Goal: Book appointment/travel/reservation

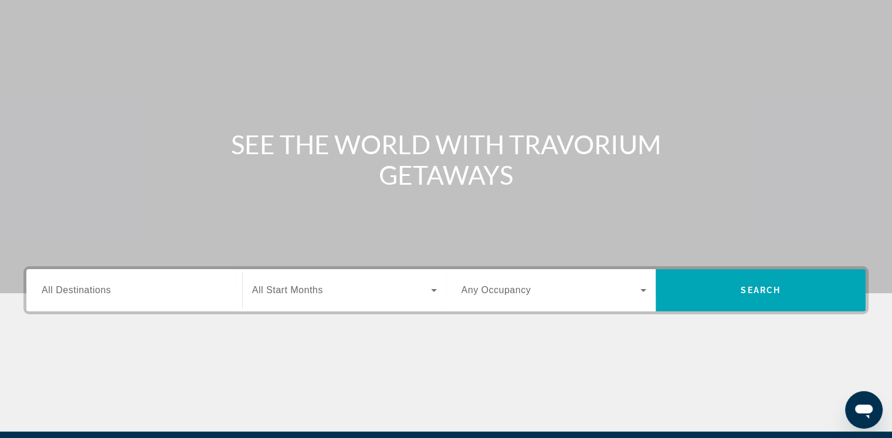
scroll to position [195, 0]
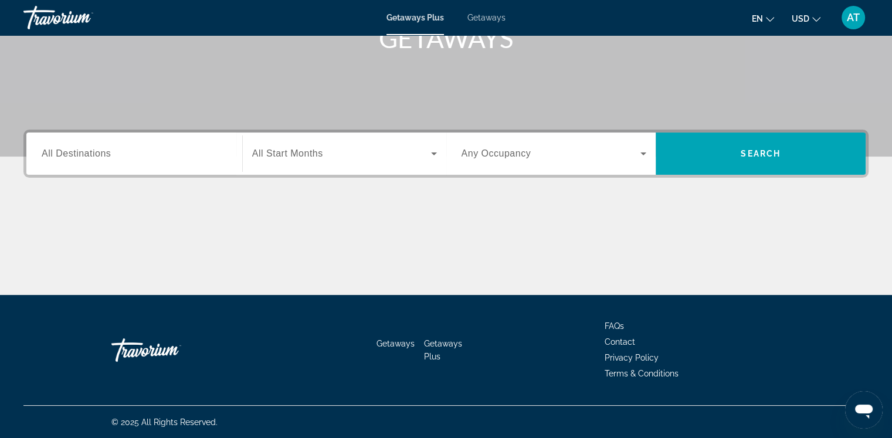
click at [130, 161] on div "Search widget" at bounding box center [134, 153] width 185 height 33
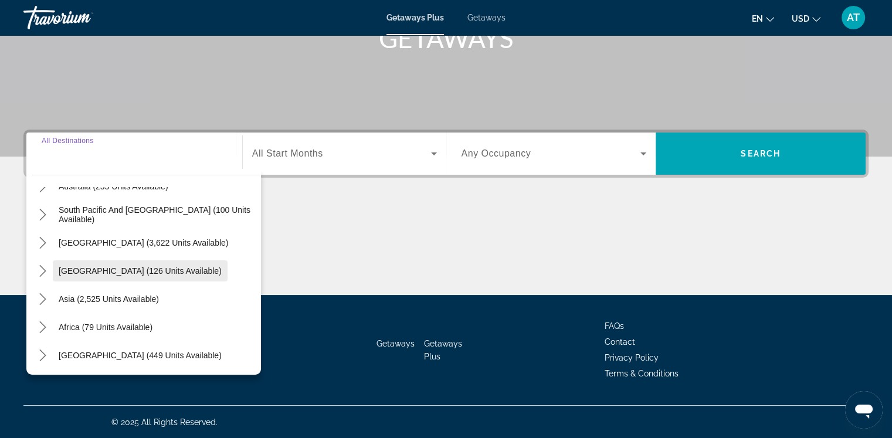
scroll to position [190, 0]
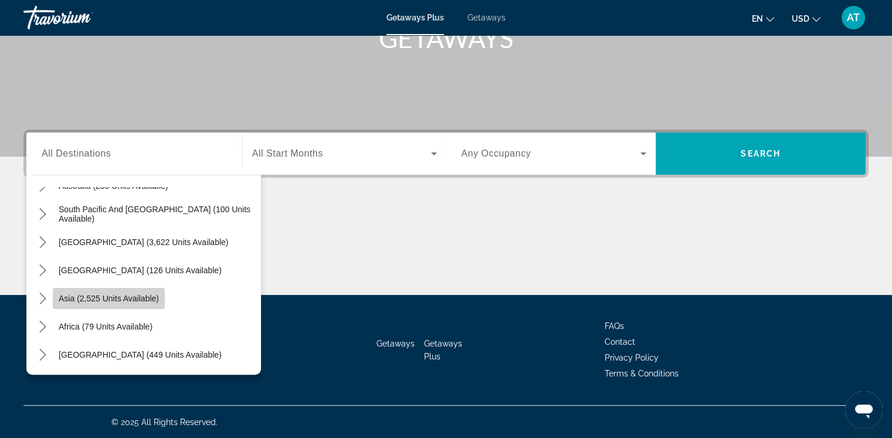
click at [150, 299] on span "Asia (2,525 units available)" at bounding box center [109, 298] width 100 height 9
type input "**********"
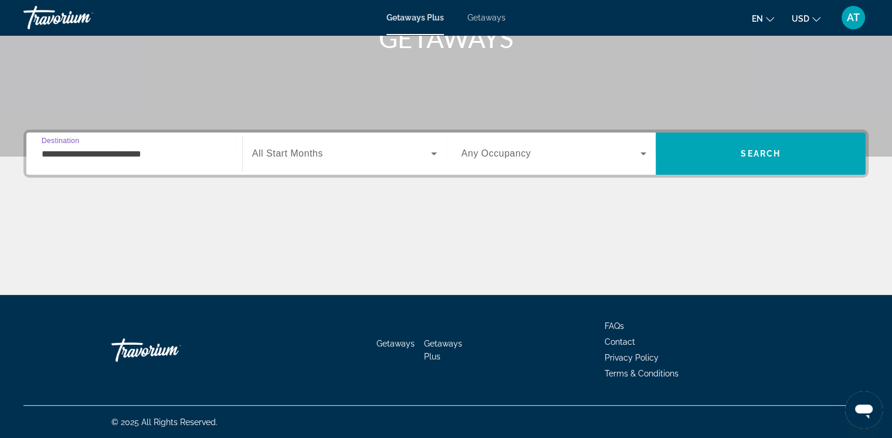
click at [287, 161] on div "Search widget" at bounding box center [344, 153] width 185 height 33
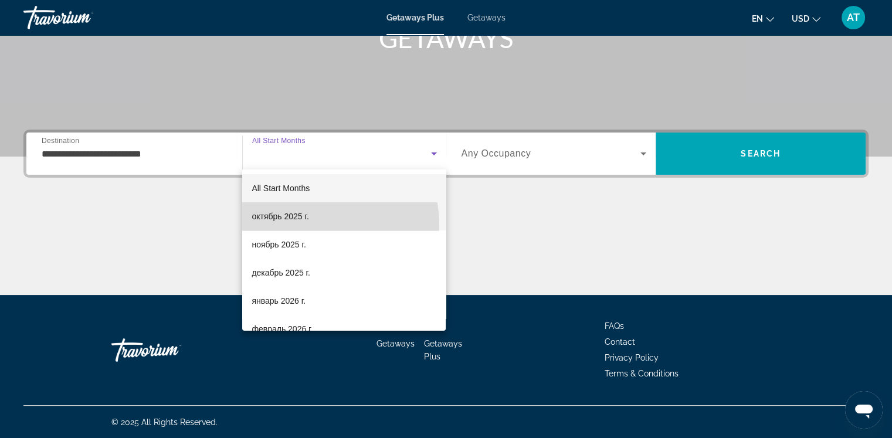
click at [294, 226] on mat-option "октябрь 2025 г." at bounding box center [344, 216] width 204 height 28
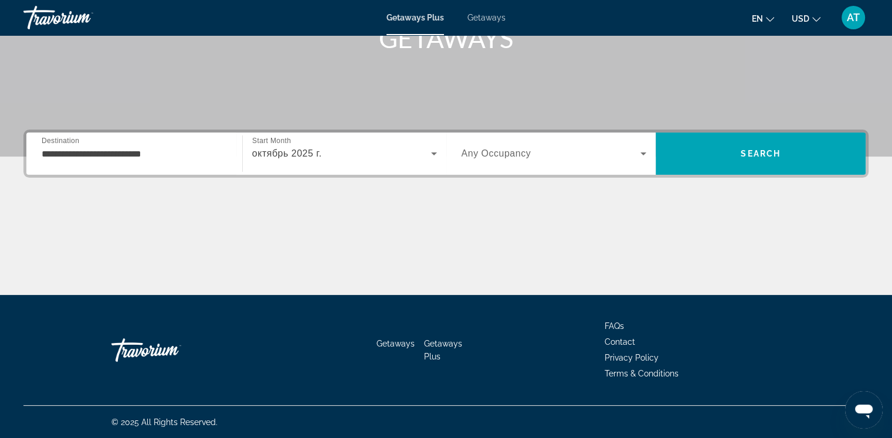
click at [493, 161] on div "Search widget" at bounding box center [554, 153] width 185 height 33
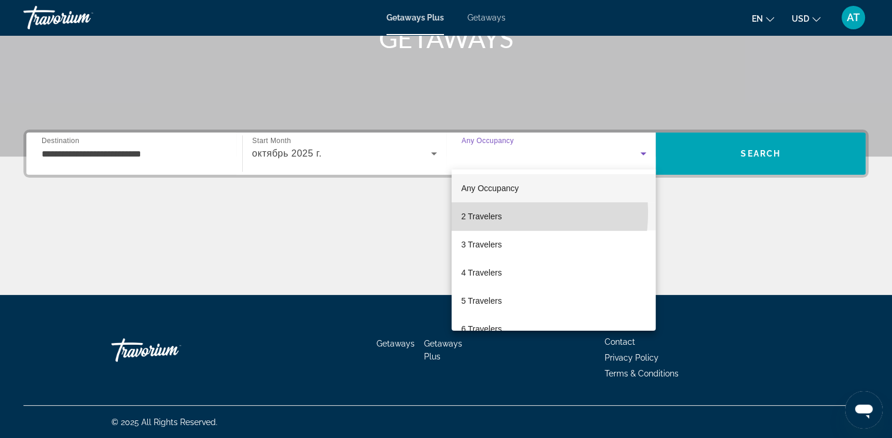
click at [495, 213] on span "2 Travelers" at bounding box center [481, 216] width 40 height 14
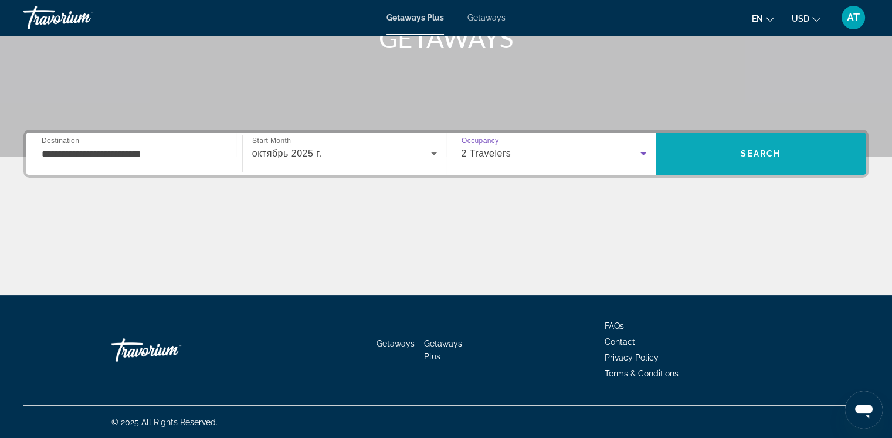
click at [732, 146] on span "Search" at bounding box center [761, 154] width 210 height 28
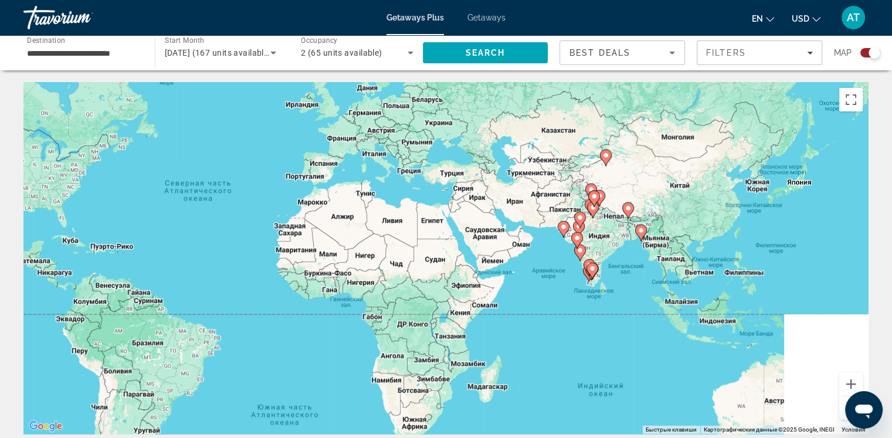
drag, startPoint x: 652, startPoint y: 218, endPoint x: 379, endPoint y: 163, distance: 279.1
click at [379, 163] on div "Чтобы активировать перетаскивание с помощью клавиатуры, нажмите Alt + Ввод. Пос…" at bounding box center [446, 258] width 846 height 352
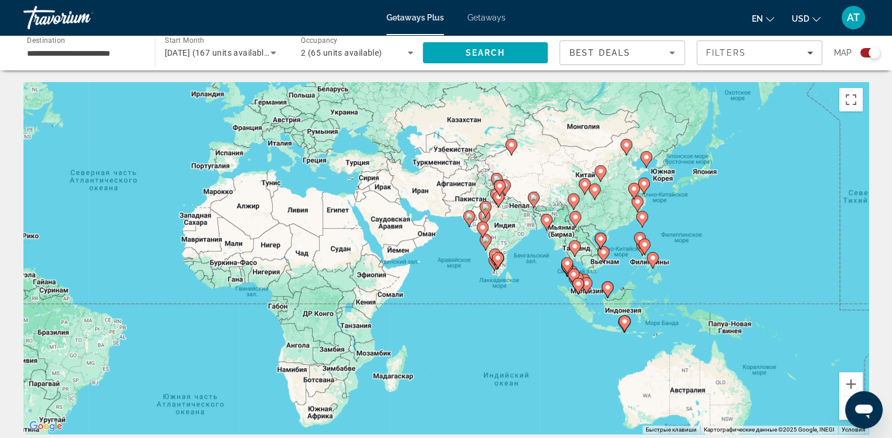
drag, startPoint x: 551, startPoint y: 242, endPoint x: 509, endPoint y: 246, distance: 42.5
click at [523, 241] on div "Чтобы активировать перетаскивание с помощью клавиатуры, нажмите Alt + Ввод. Пос…" at bounding box center [446, 258] width 846 height 352
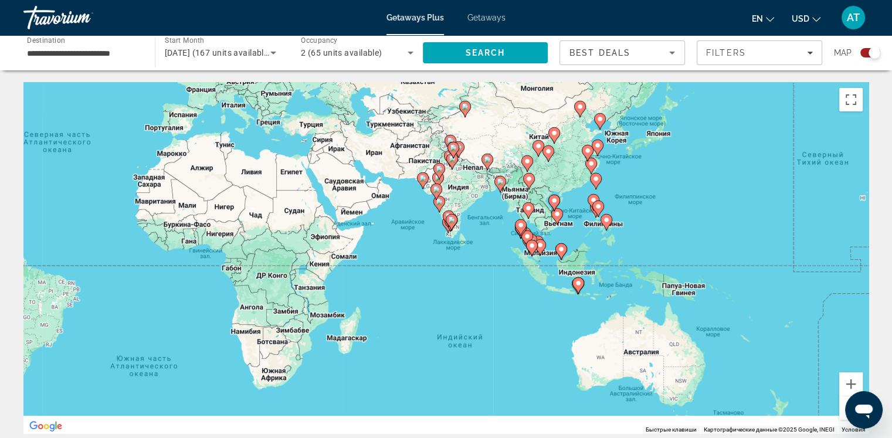
drag, startPoint x: 628, startPoint y: 280, endPoint x: 566, endPoint y: 223, distance: 84.3
click at [566, 223] on div "Чтобы активировать перетаскивание с помощью клавиатуры, нажмите Alt + Ввод. Пос…" at bounding box center [446, 258] width 846 height 352
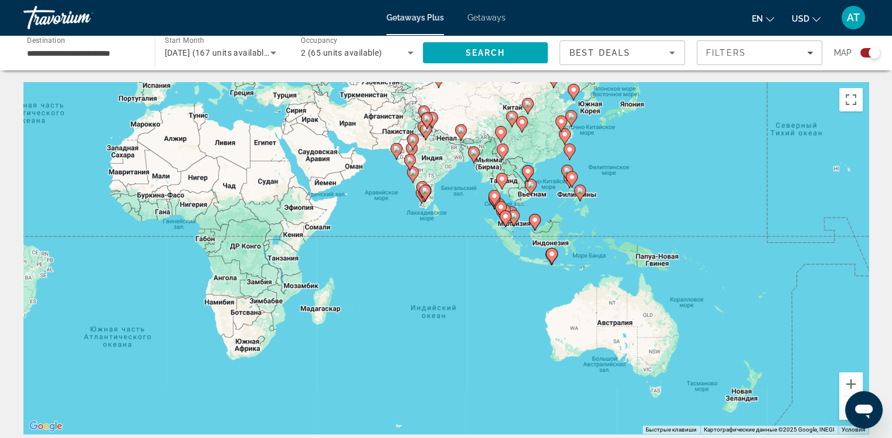
click at [530, 188] on icon "Main content" at bounding box center [530, 187] width 11 height 15
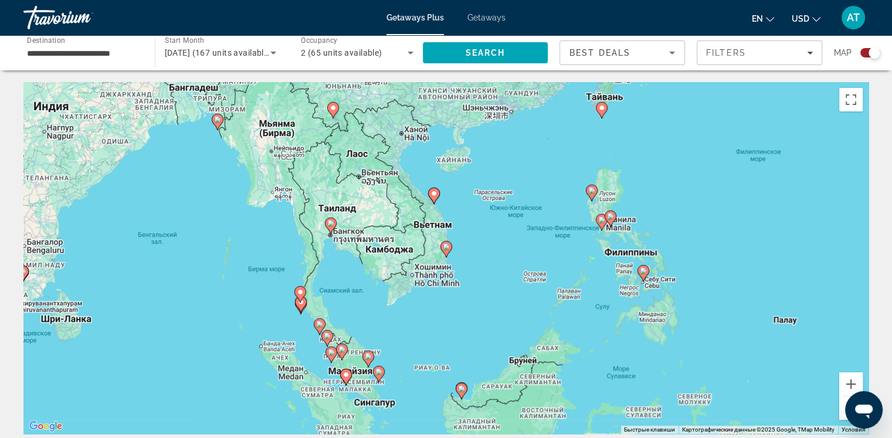
click at [445, 251] on icon "Main content" at bounding box center [446, 249] width 11 height 15
type input "**********"
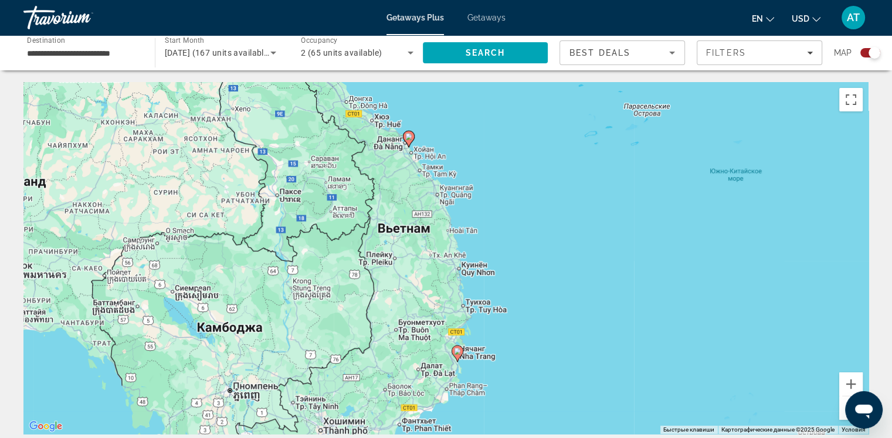
drag, startPoint x: 528, startPoint y: 218, endPoint x: 540, endPoint y: 316, distance: 99.3
click at [540, 316] on div "Чтобы активировать перетаскивание с помощью клавиатуры, нажмите Alt + Ввод. Пос…" at bounding box center [446, 258] width 846 height 352
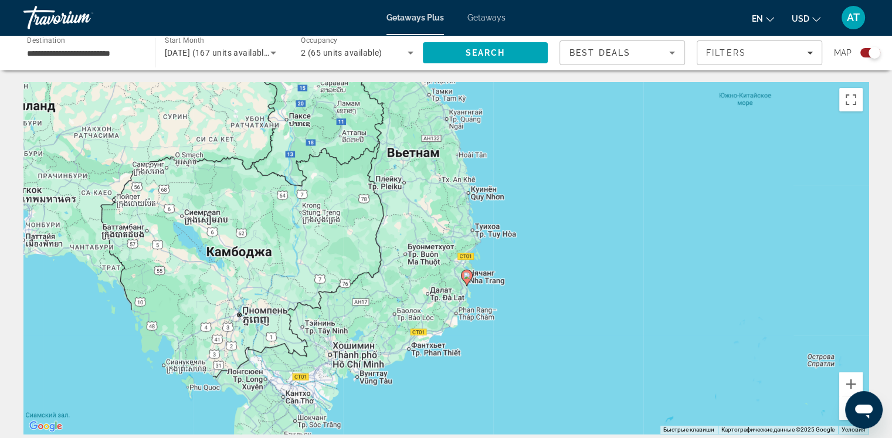
drag, startPoint x: 469, startPoint y: 249, endPoint x: 467, endPoint y: 224, distance: 24.7
click at [474, 242] on div "Чтобы активировать перетаскивание с помощью клавиатуры, нажмите Alt + Ввод. Пос…" at bounding box center [446, 258] width 846 height 352
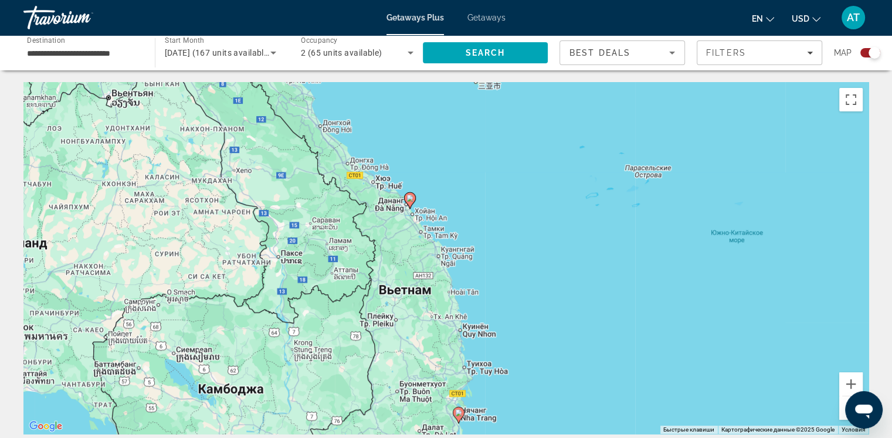
click at [408, 200] on image "Main content" at bounding box center [410, 198] width 7 height 7
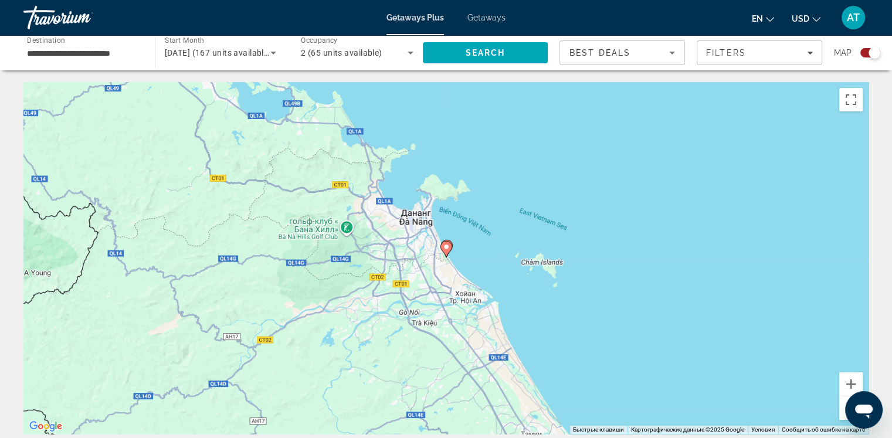
click at [446, 246] on image "Main content" at bounding box center [446, 247] width 7 height 7
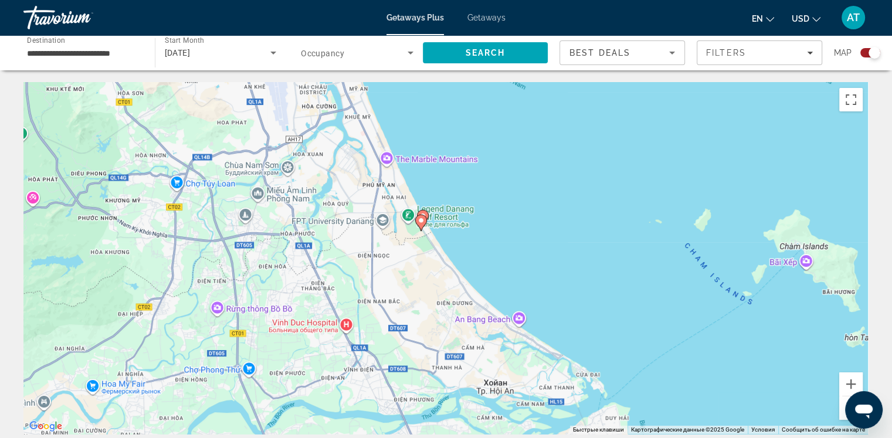
drag, startPoint x: 455, startPoint y: 304, endPoint x: 428, endPoint y: 153, distance: 153.8
click at [428, 115] on div "Чтобы активировать перетаскивание с помощью клавиатуры, нажмите Alt + Ввод. Пос…" at bounding box center [446, 258] width 846 height 352
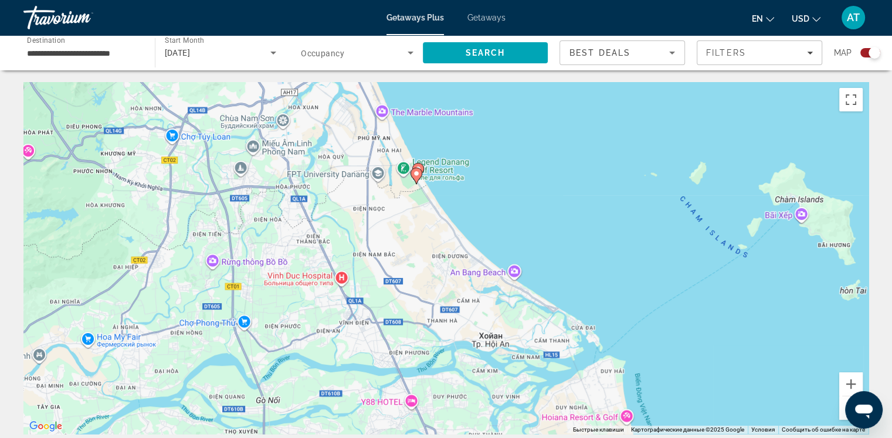
click at [416, 172] on image "Main content" at bounding box center [416, 173] width 7 height 7
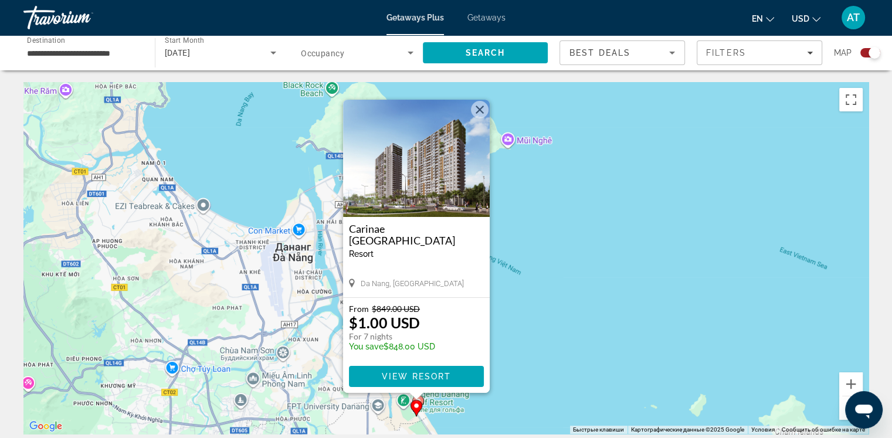
click at [476, 112] on button "Закрыть" at bounding box center [480, 110] width 18 height 18
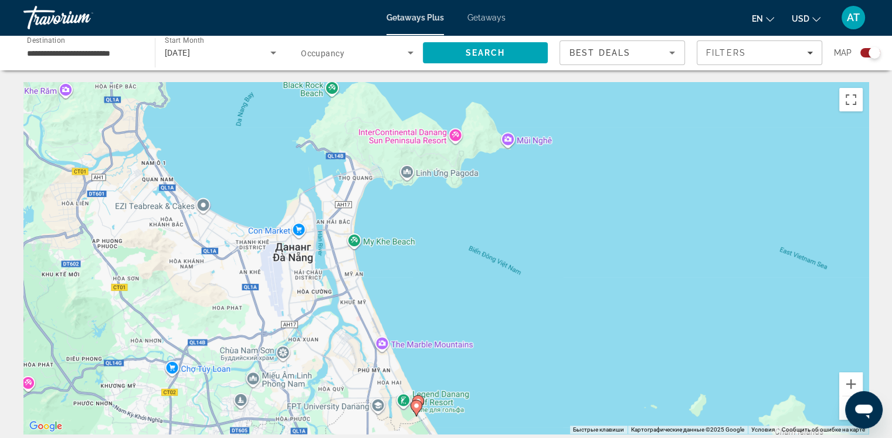
click at [421, 397] on icon "Main content" at bounding box center [418, 403] width 12 height 16
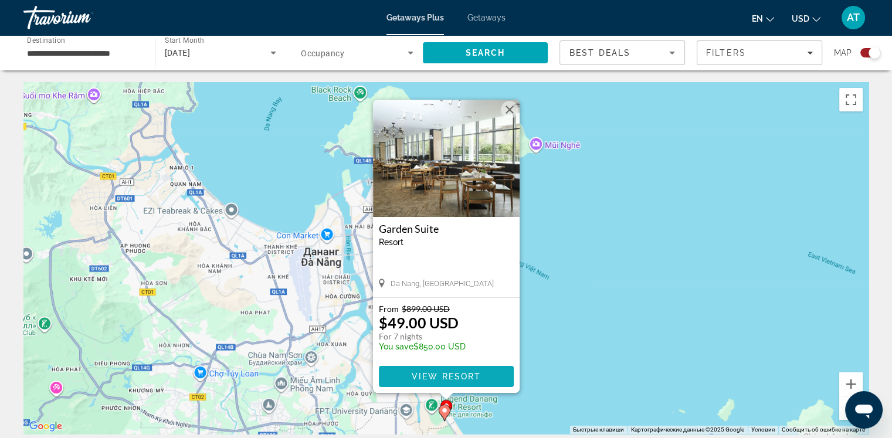
click at [462, 372] on span "View Resort" at bounding box center [445, 376] width 69 height 9
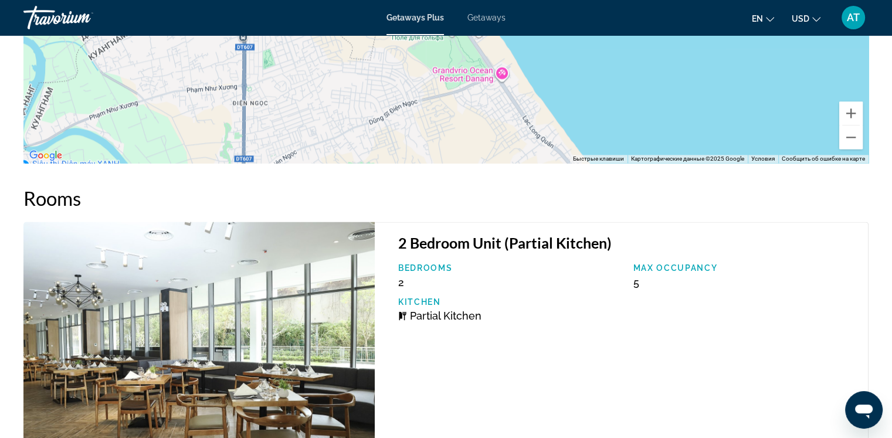
scroll to position [1480, 0]
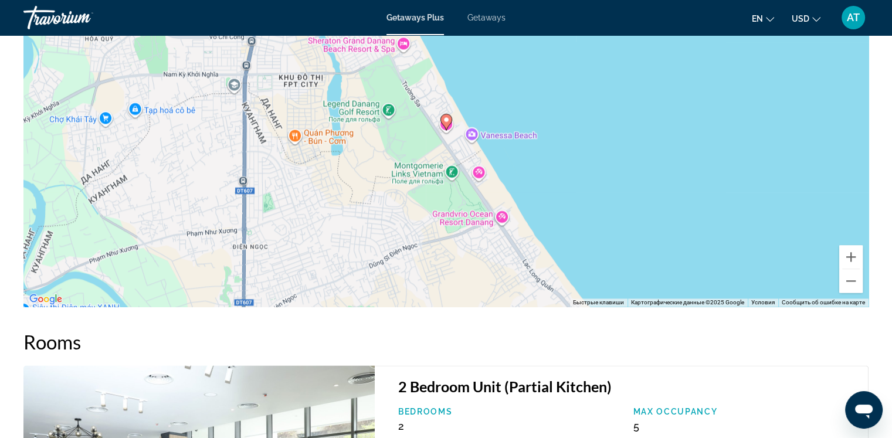
click at [447, 124] on icon "Main content" at bounding box center [446, 121] width 11 height 15
click at [447, 118] on image "Main content" at bounding box center [446, 119] width 7 height 7
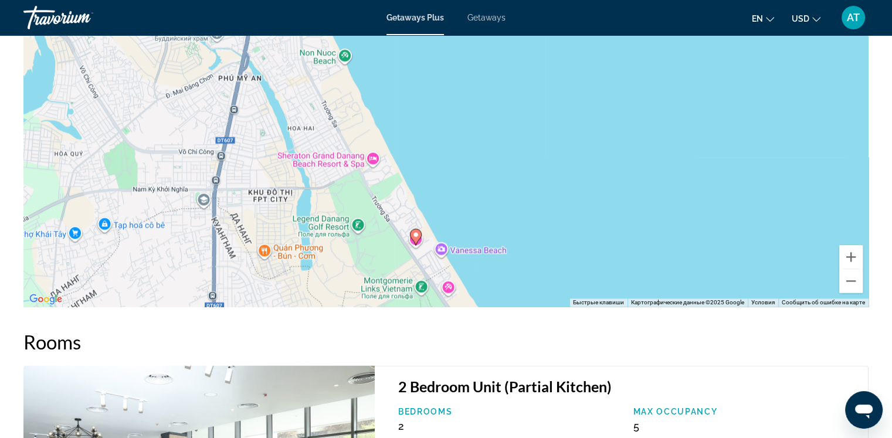
drag, startPoint x: 491, startPoint y: 114, endPoint x: 460, endPoint y: 232, distance: 121.8
click at [460, 232] on div "Чтобы активировать перетаскивание с помощью клавиатуры, нажмите Alt + Ввод. Пос…" at bounding box center [446, 131] width 846 height 352
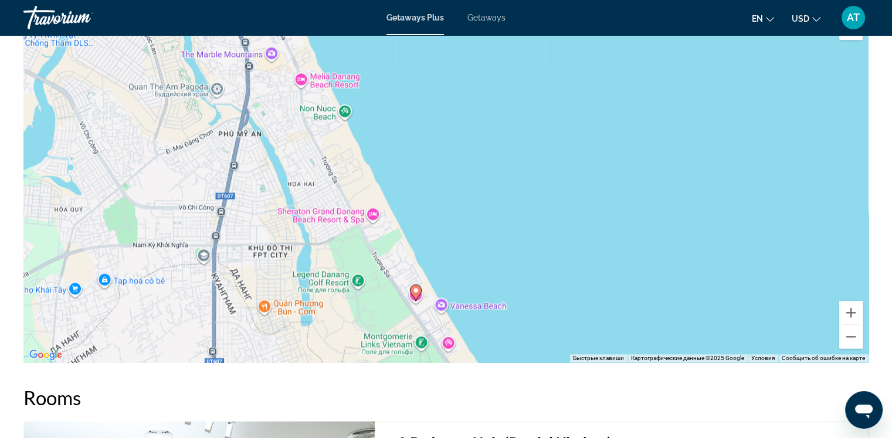
scroll to position [1421, 0]
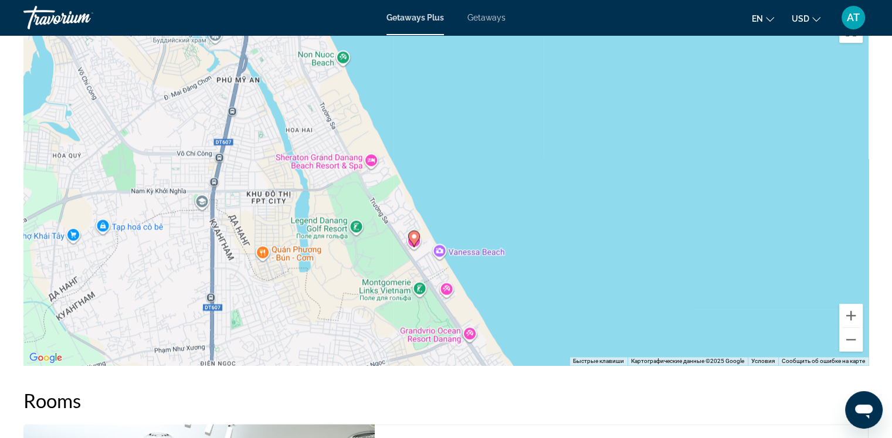
drag, startPoint x: 421, startPoint y: 226, endPoint x: 421, endPoint y: 184, distance: 42.8
click at [418, 167] on div "Чтобы активировать перетаскивание с помощью клавиатуры, нажмите Alt + Ввод. Пос…" at bounding box center [446, 189] width 846 height 352
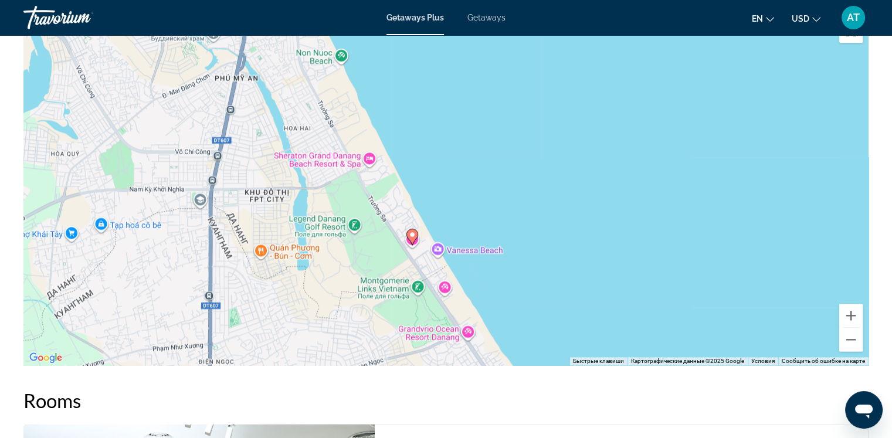
scroll to position [1656, 0]
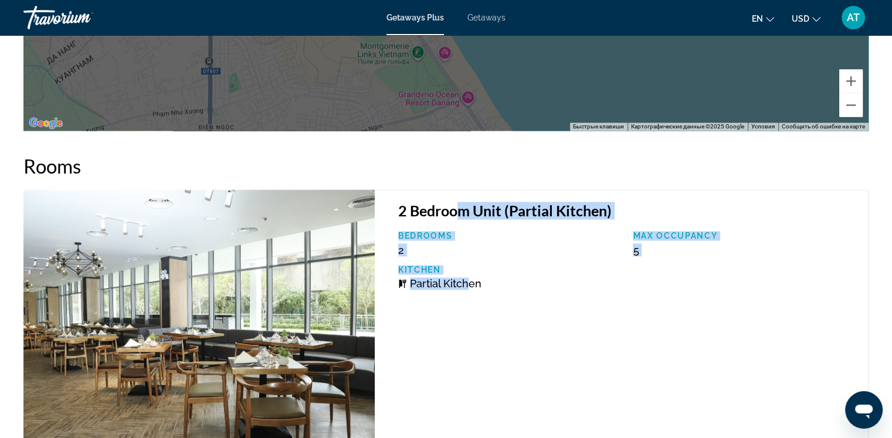
drag, startPoint x: 458, startPoint y: 191, endPoint x: 465, endPoint y: 353, distance: 162.1
click at [465, 353] on div "Rooms 2 Bedroom Unit (Partial Kitchen) Bedrooms 2 Max Occupancy 5 Kitchen Parti…" at bounding box center [446, 388] width 846 height 469
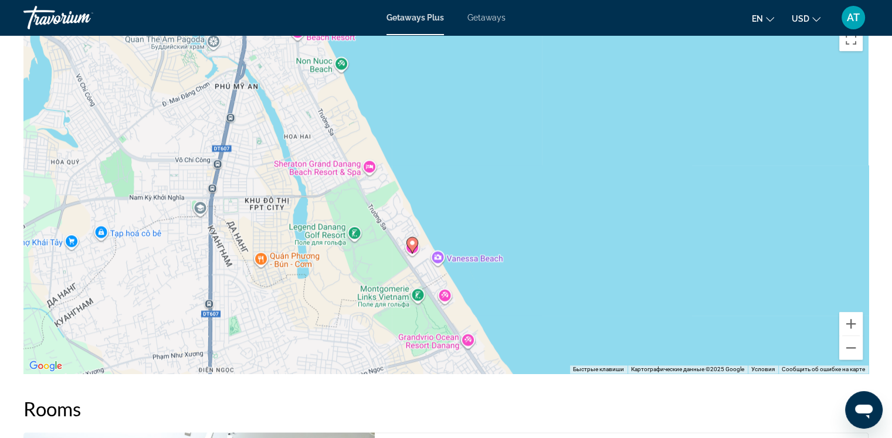
scroll to position [1245, 0]
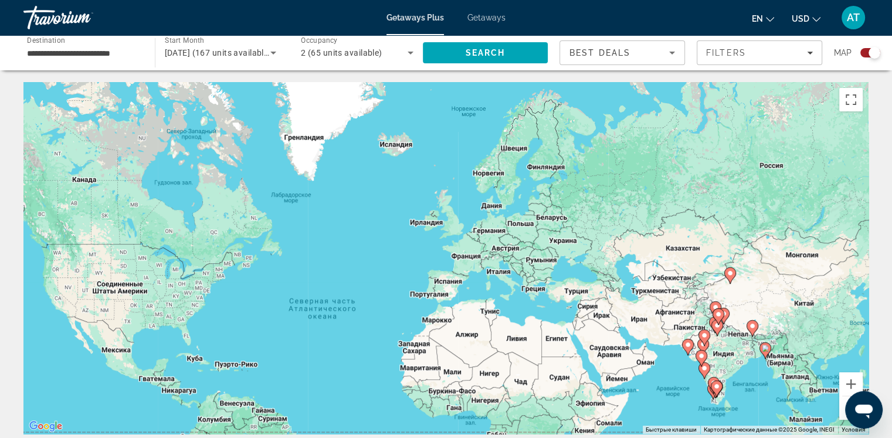
drag, startPoint x: 532, startPoint y: 168, endPoint x: 428, endPoint y: 256, distance: 136.5
click at [426, 259] on div "Чтобы активировать перетаскивание с помощью клавиатуры, нажмите Alt + Ввод. Пос…" at bounding box center [446, 258] width 846 height 352
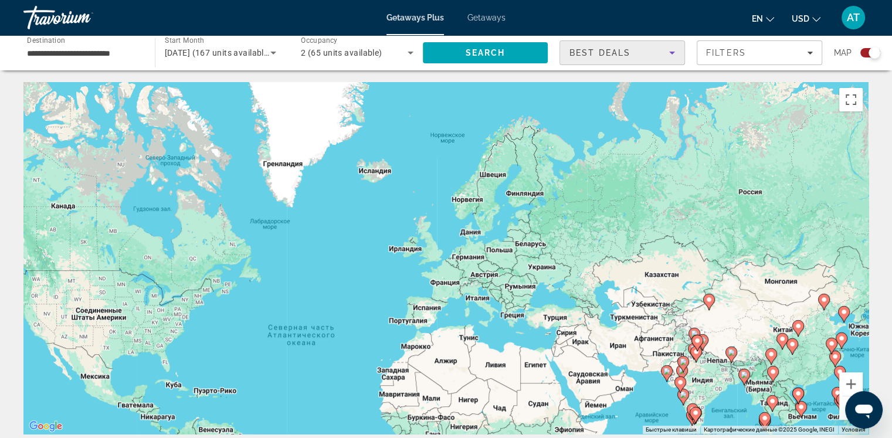
click at [645, 58] on div "Best Deals" at bounding box center [620, 53] width 100 height 14
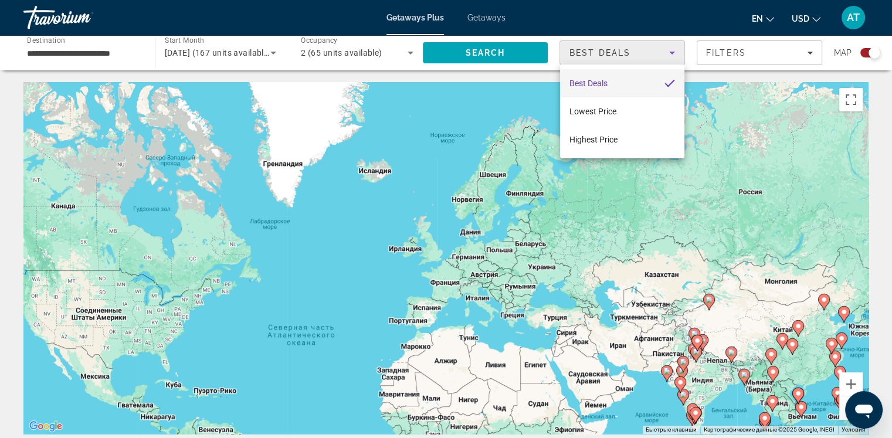
click at [645, 58] on div at bounding box center [446, 219] width 892 height 438
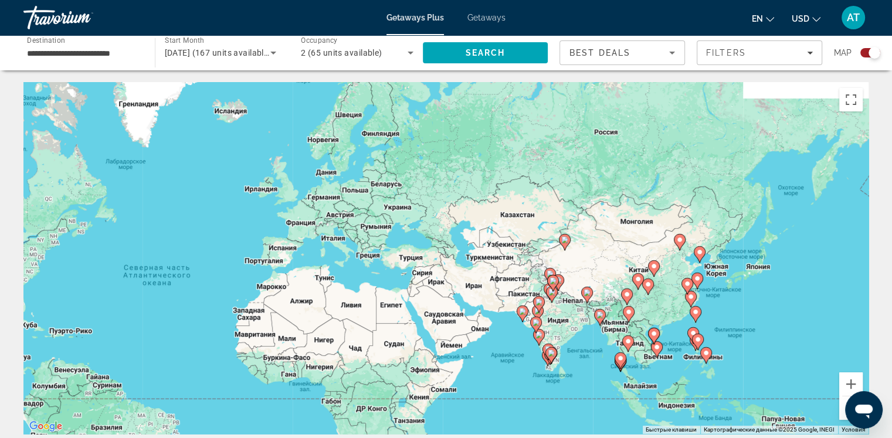
drag, startPoint x: 638, startPoint y: 250, endPoint x: 413, endPoint y: 161, distance: 242.3
click at [413, 161] on div "Чтобы активировать перетаскивание с помощью клавиатуры, нажмите Alt + Ввод. Пос…" at bounding box center [446, 258] width 846 height 352
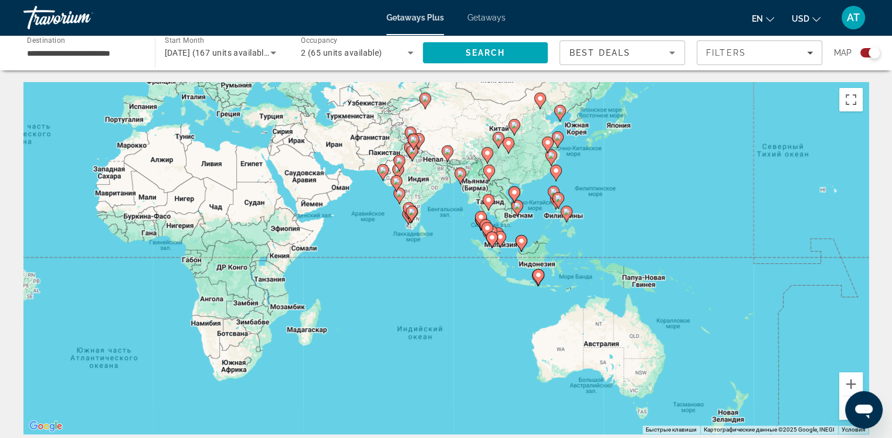
drag, startPoint x: 542, startPoint y: 284, endPoint x: 526, endPoint y: 224, distance: 62.5
click at [527, 215] on div "Чтобы активировать перетаскивание с помощью клавиатуры, нажмите Alt + Ввод. Пос…" at bounding box center [446, 258] width 846 height 352
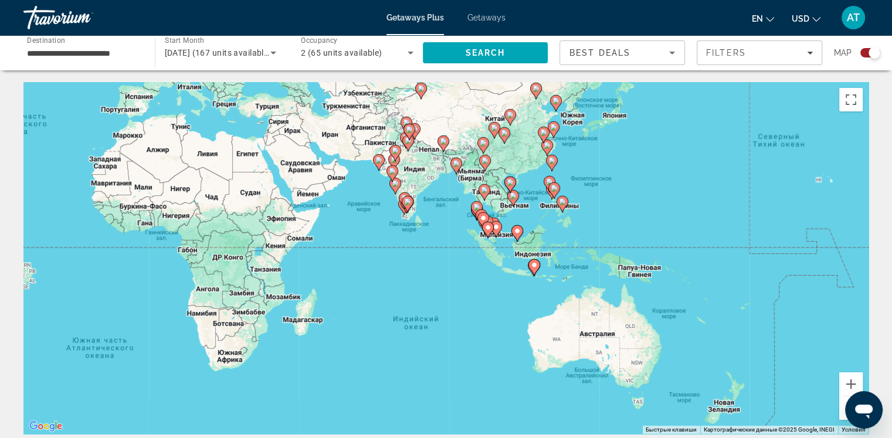
click at [512, 197] on image "Main content" at bounding box center [513, 195] width 7 height 7
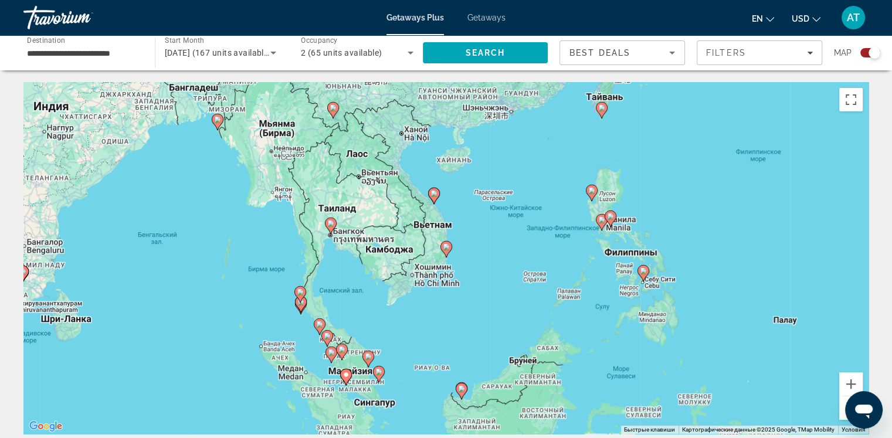
click at [444, 247] on image "Main content" at bounding box center [446, 247] width 7 height 7
type input "**********"
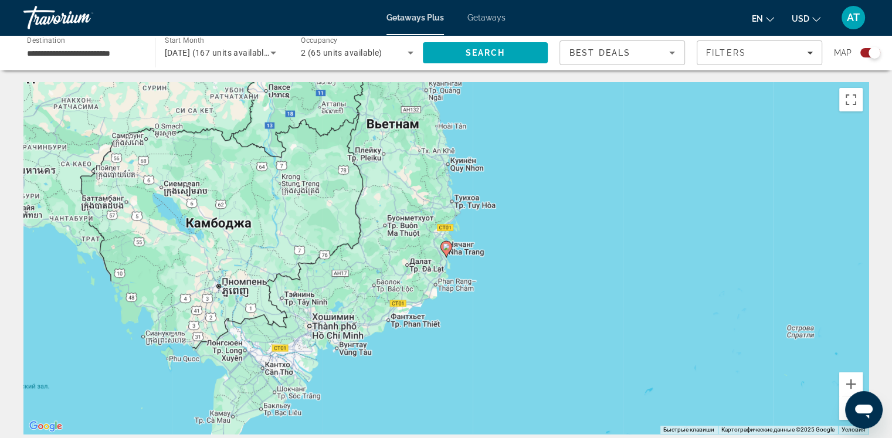
click at [444, 247] on image "Main content" at bounding box center [446, 247] width 7 height 7
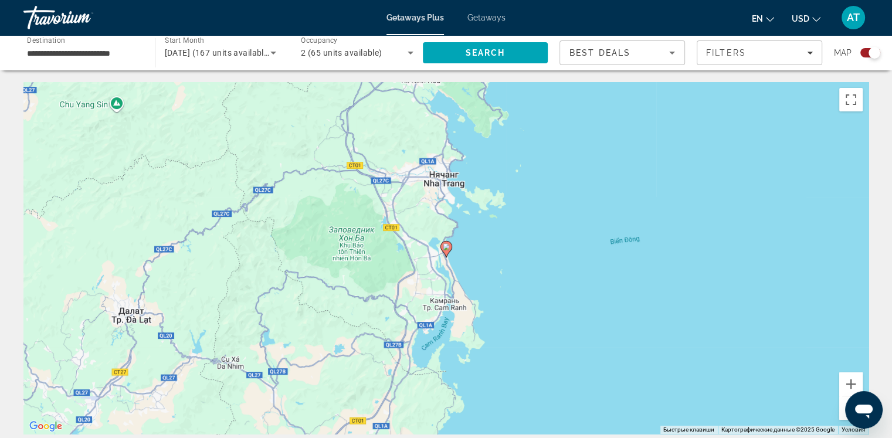
click at [446, 247] on image "Main content" at bounding box center [446, 247] width 7 height 7
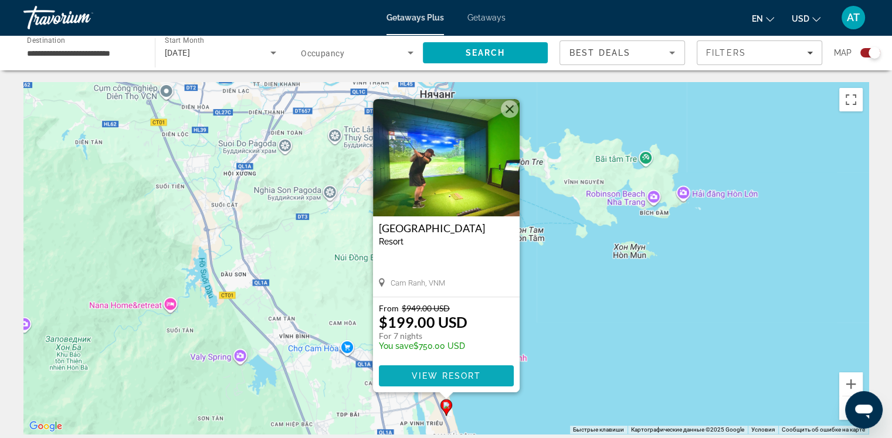
click at [466, 376] on span "View Resort" at bounding box center [445, 375] width 69 height 9
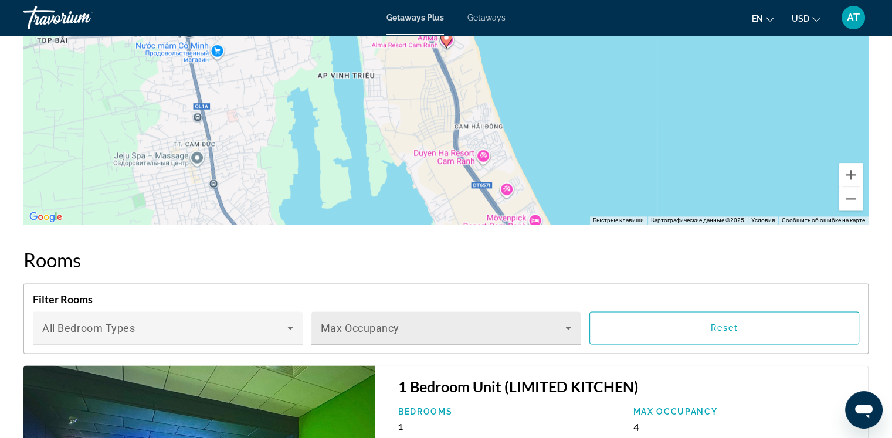
scroll to position [1115, 0]
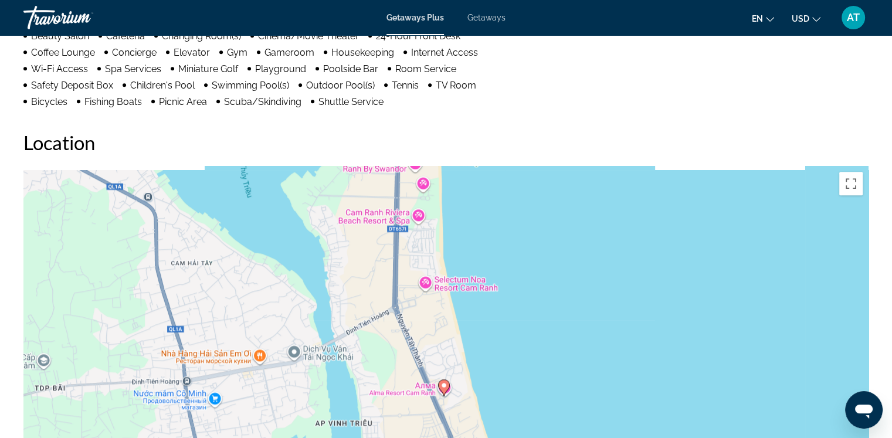
drag, startPoint x: 464, startPoint y: 287, endPoint x: 465, endPoint y: 346, distance: 58.7
click at [465, 346] on div "Чтобы активировать перетаскивание с помощью клавиатуры, нажмите Alt + Ввод. Пос…" at bounding box center [446, 342] width 846 height 352
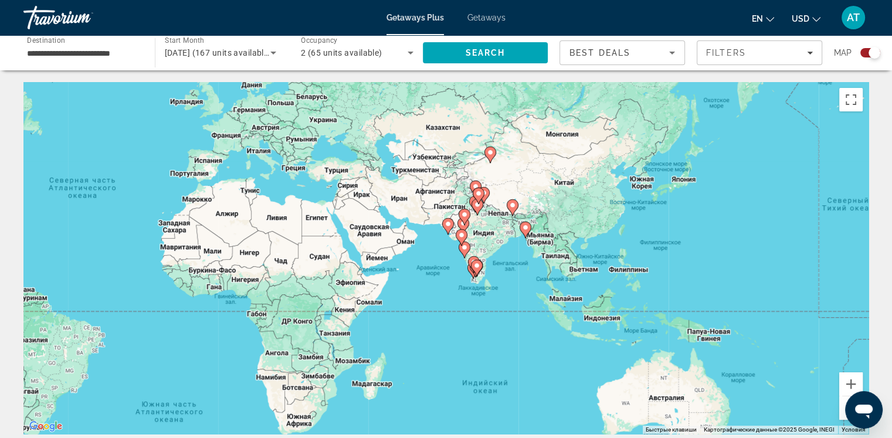
drag, startPoint x: 676, startPoint y: 246, endPoint x: 384, endPoint y: 207, distance: 294.8
click at [384, 207] on div "Чтобы активировать перетаскивание с помощью клавиатуры, нажмите Alt + Ввод. Пос…" at bounding box center [446, 258] width 846 height 352
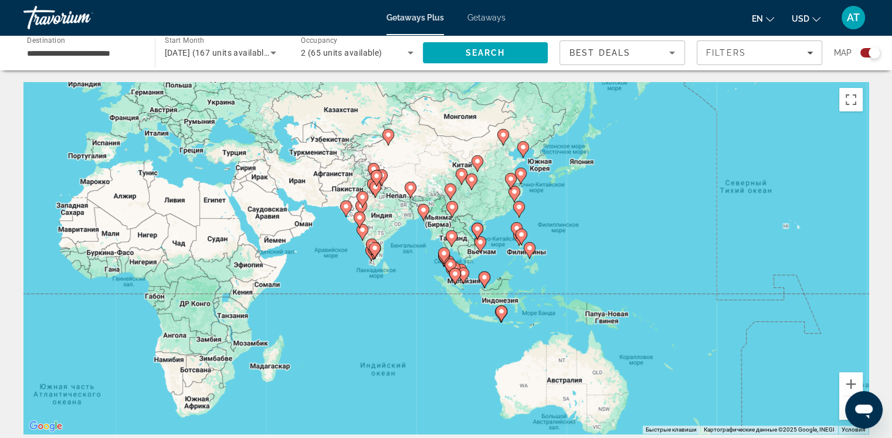
drag, startPoint x: 535, startPoint y: 268, endPoint x: 433, endPoint y: 251, distance: 103.6
click at [433, 251] on div "Чтобы активировать перетаскивание с помощью клавиатуры, нажмите Alt + Ввод. Пос…" at bounding box center [446, 258] width 846 height 352
click at [857, 378] on button "Увеличить" at bounding box center [851, 384] width 23 height 23
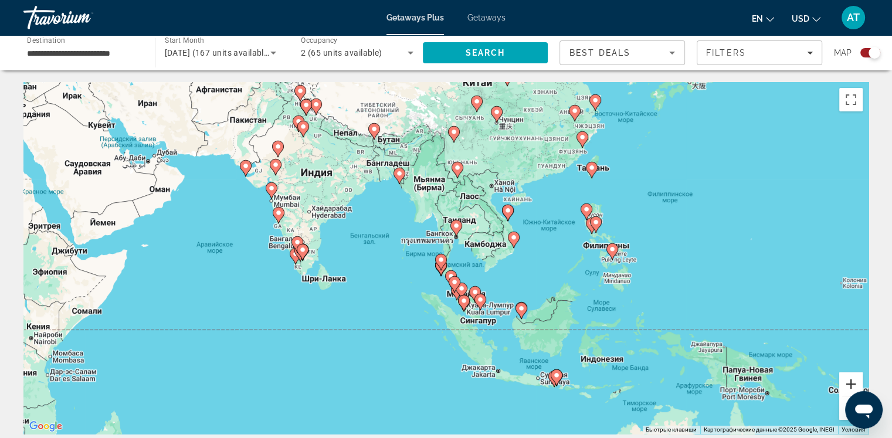
click at [857, 378] on button "Увеличить" at bounding box center [851, 384] width 23 height 23
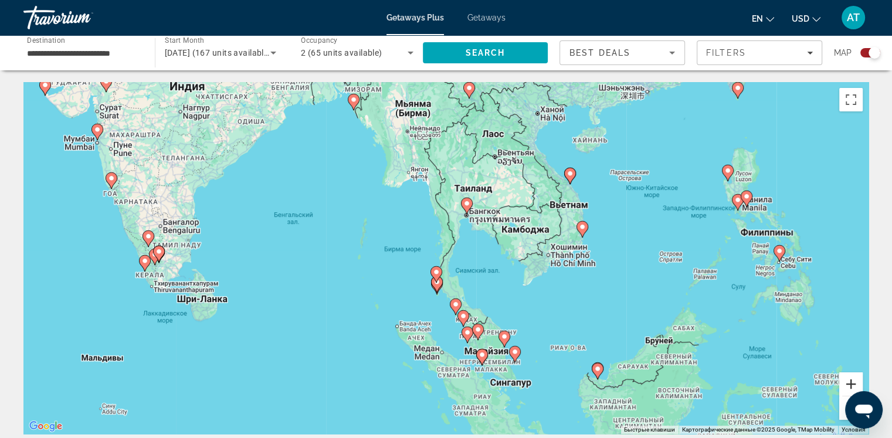
click at [857, 378] on button "Увеличить" at bounding box center [851, 384] width 23 height 23
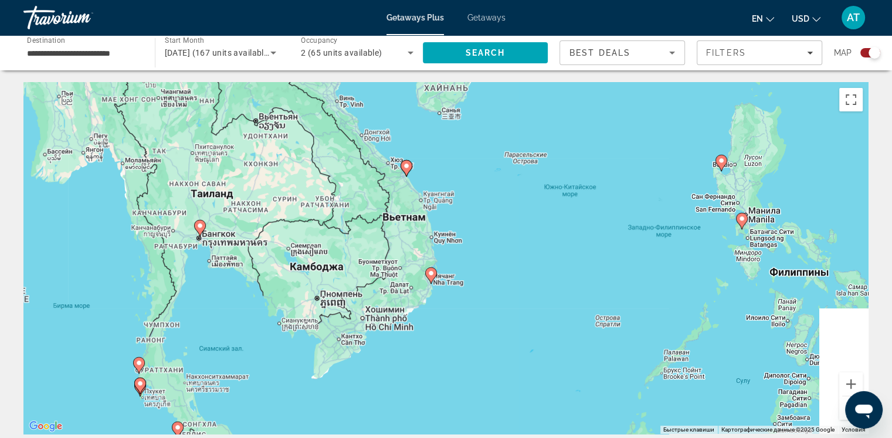
drag, startPoint x: 721, startPoint y: 299, endPoint x: 446, endPoint y: 361, distance: 282.3
click at [443, 362] on div "Чтобы активировать перетаскивание с помощью клавиатуры, нажмите Alt + Ввод. Пос…" at bounding box center [446, 258] width 846 height 352
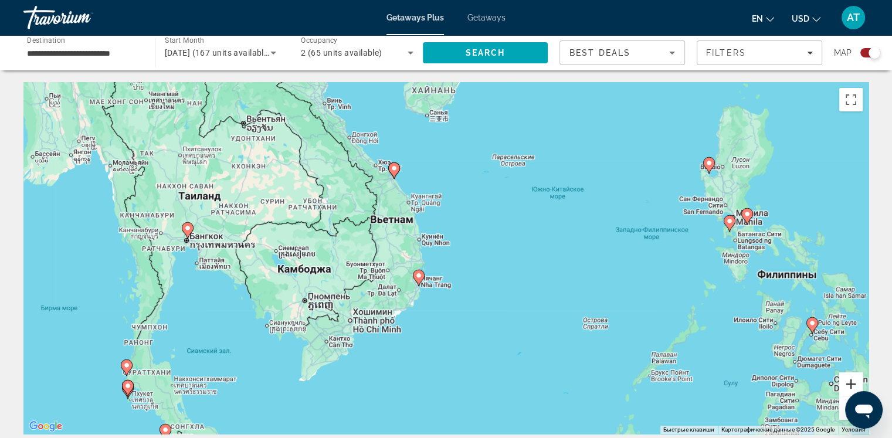
click at [857, 384] on button "Увеличить" at bounding box center [851, 384] width 23 height 23
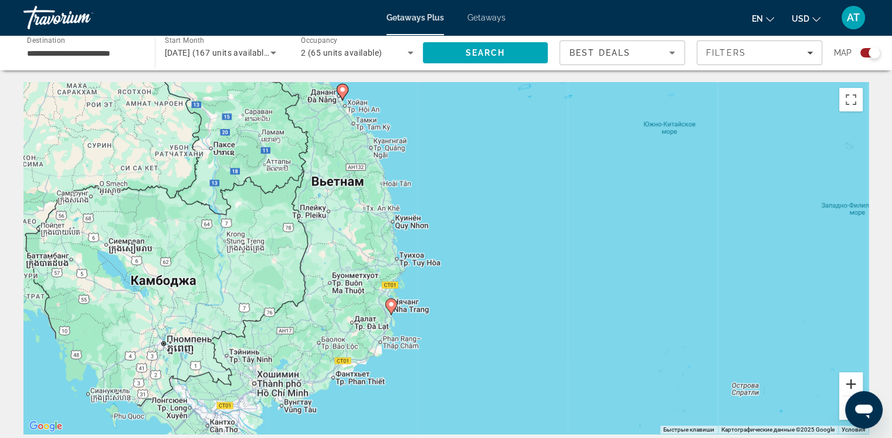
click at [857, 384] on button "Увеличить" at bounding box center [851, 384] width 23 height 23
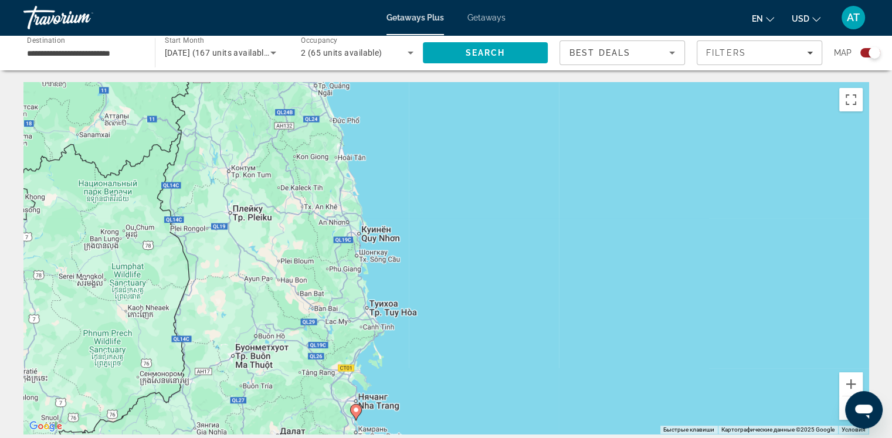
drag, startPoint x: 451, startPoint y: 307, endPoint x: 493, endPoint y: 387, distance: 90.5
click at [499, 397] on div "Чтобы активировать перетаскивание с помощью клавиатуры, нажмите Alt + Ввод. Пос…" at bounding box center [446, 258] width 846 height 352
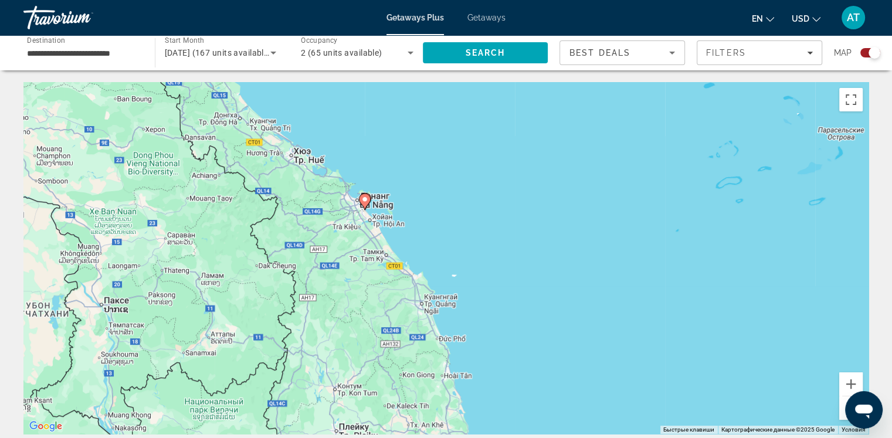
drag, startPoint x: 444, startPoint y: 227, endPoint x: 493, endPoint y: 341, distance: 124.0
click at [493, 341] on div "Чтобы активировать перетаскивание с помощью клавиатуры, нажмите Alt + Ввод. Пос…" at bounding box center [446, 258] width 846 height 352
click at [851, 388] on button "Увеличить" at bounding box center [851, 384] width 23 height 23
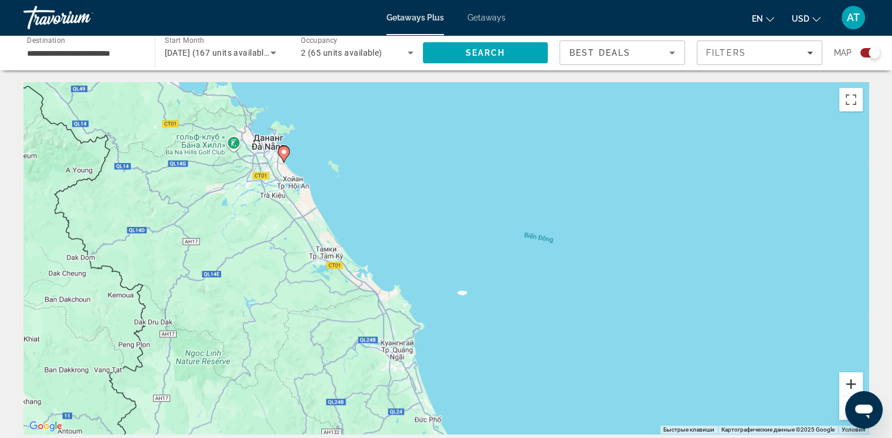
click at [851, 386] on button "Увеличить" at bounding box center [851, 384] width 23 height 23
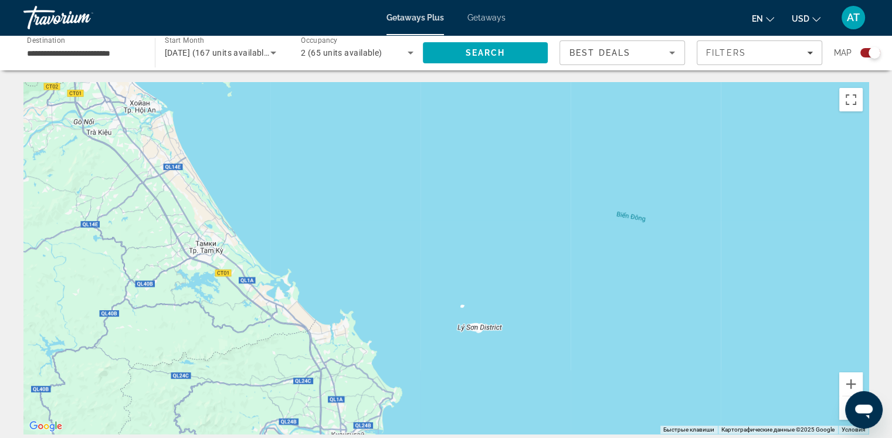
drag, startPoint x: 473, startPoint y: 256, endPoint x: 586, endPoint y: 359, distance: 152.9
click at [586, 359] on div "Чтобы активировать перетаскивание с помощью клавиатуры, нажмите Alt + Ввод. Пос…" at bounding box center [446, 258] width 846 height 352
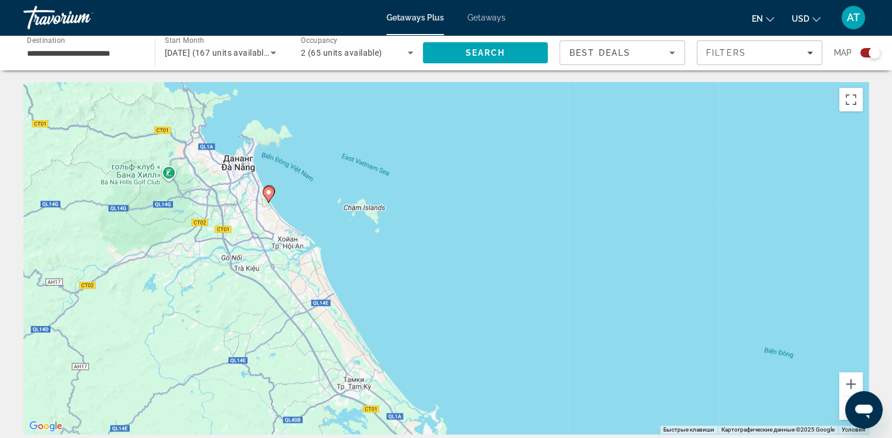
drag, startPoint x: 353, startPoint y: 214, endPoint x: 377, endPoint y: 272, distance: 62.7
click at [376, 269] on div "Чтобы активировать перетаскивание с помощью клавиатуры, нажмите Alt + Ввод. Пос…" at bounding box center [446, 258] width 846 height 352
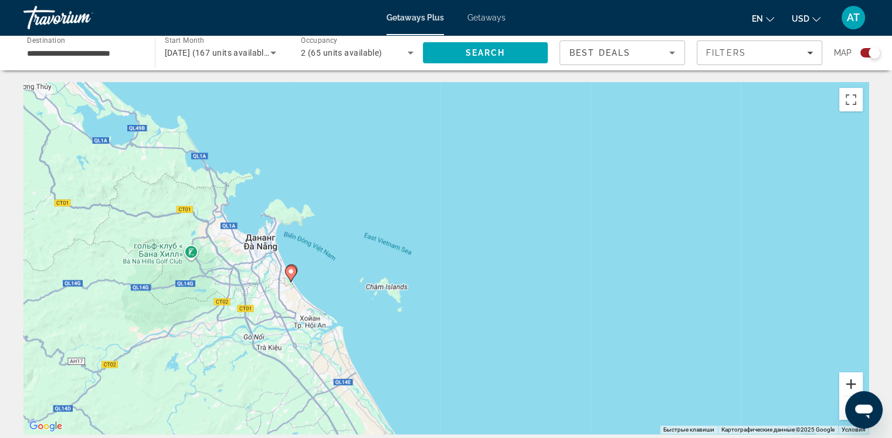
click at [851, 386] on button "Увеличить" at bounding box center [851, 384] width 23 height 23
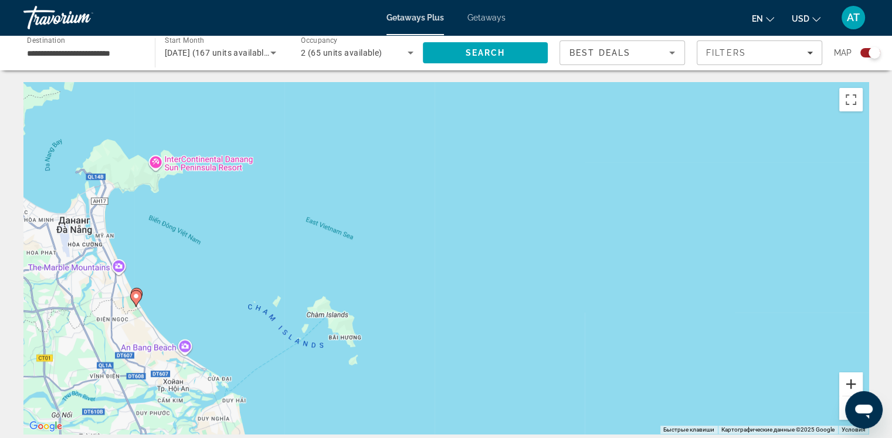
click at [851, 386] on button "Увеличить" at bounding box center [851, 384] width 23 height 23
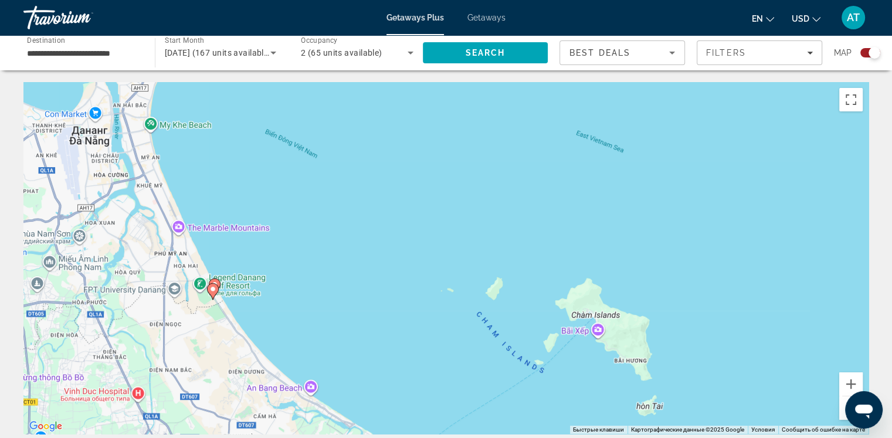
drag, startPoint x: 354, startPoint y: 294, endPoint x: 742, endPoint y: 238, distance: 391.9
click at [742, 238] on div "Чтобы активировать перетаскивание с помощью клавиатуры, нажмите Alt + Ввод. Пос…" at bounding box center [446, 258] width 846 height 352
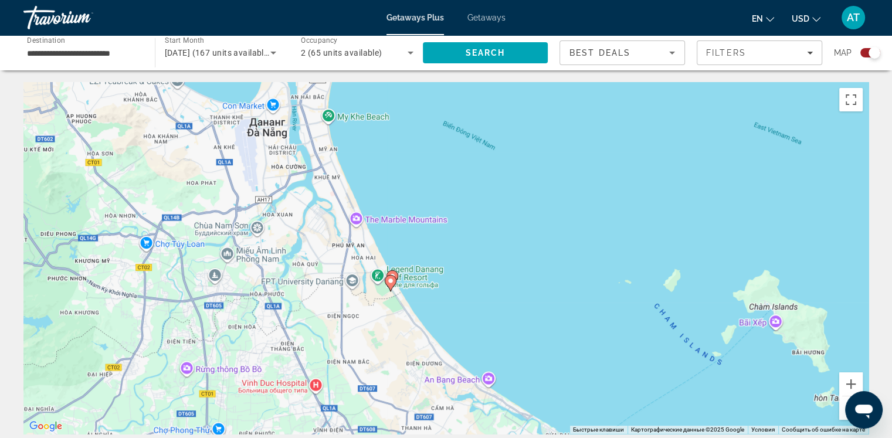
click at [389, 283] on image "Main content" at bounding box center [390, 281] width 7 height 7
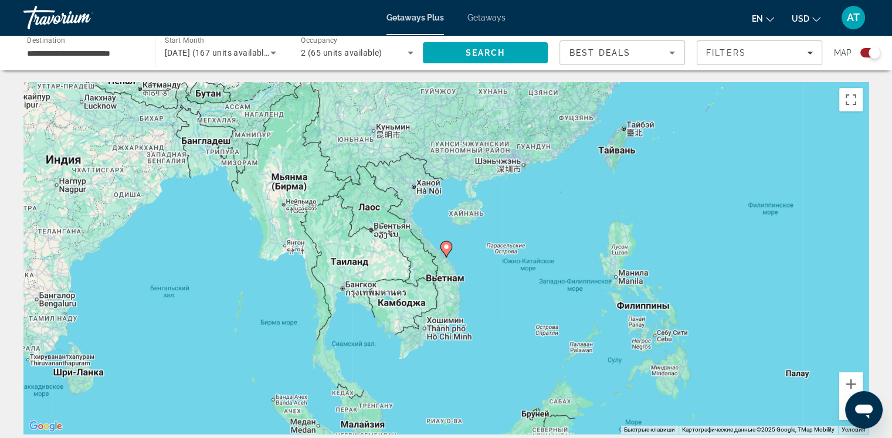
click at [448, 244] on image "Main content" at bounding box center [446, 247] width 7 height 7
type input "**********"
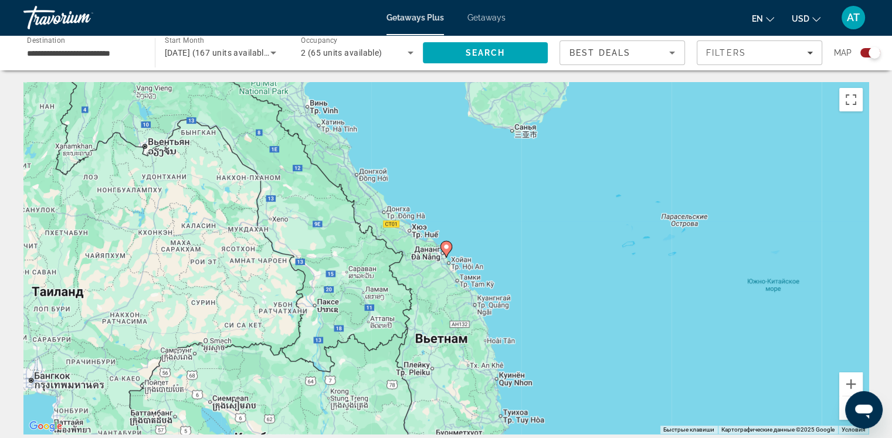
click at [447, 247] on image "Main content" at bounding box center [446, 247] width 7 height 7
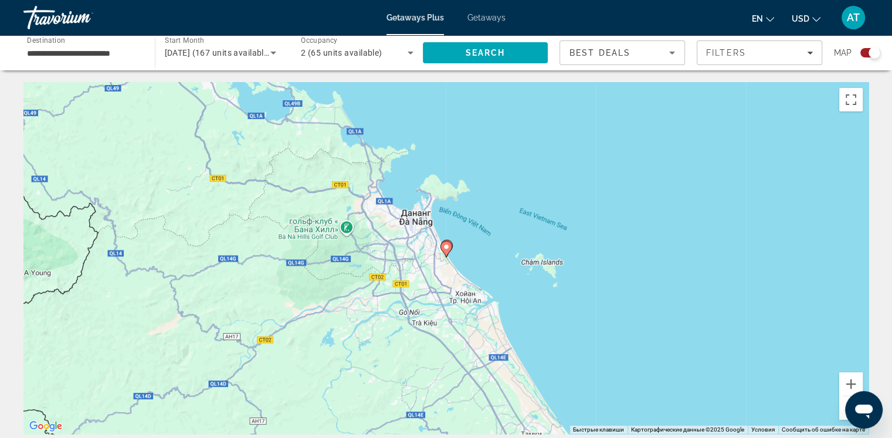
click at [446, 247] on image "Main content" at bounding box center [446, 247] width 7 height 7
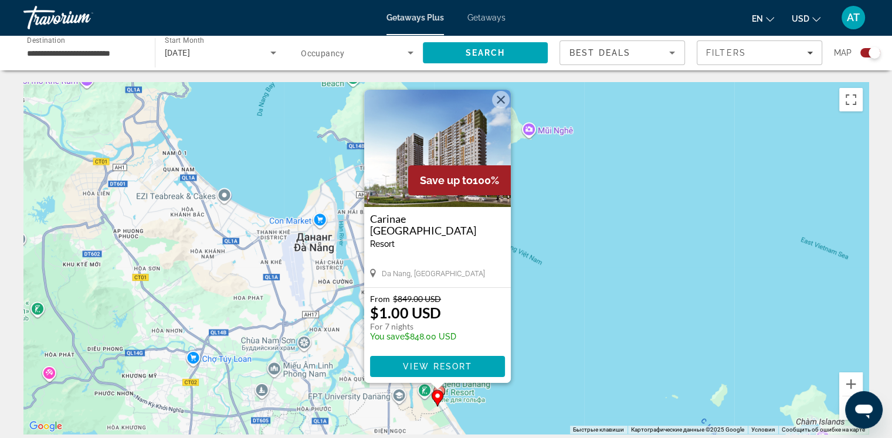
drag, startPoint x: 592, startPoint y: 336, endPoint x: 575, endPoint y: 276, distance: 62.2
click at [575, 276] on div "Чтобы активировать перетаскивание с помощью клавиатуры, нажмите Alt + Ввод. Пос…" at bounding box center [446, 258] width 846 height 352
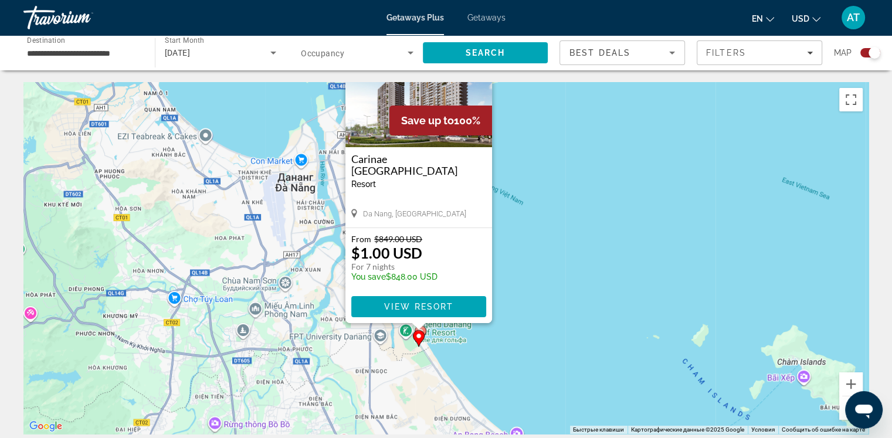
click at [425, 331] on icon "Main content" at bounding box center [420, 333] width 11 height 15
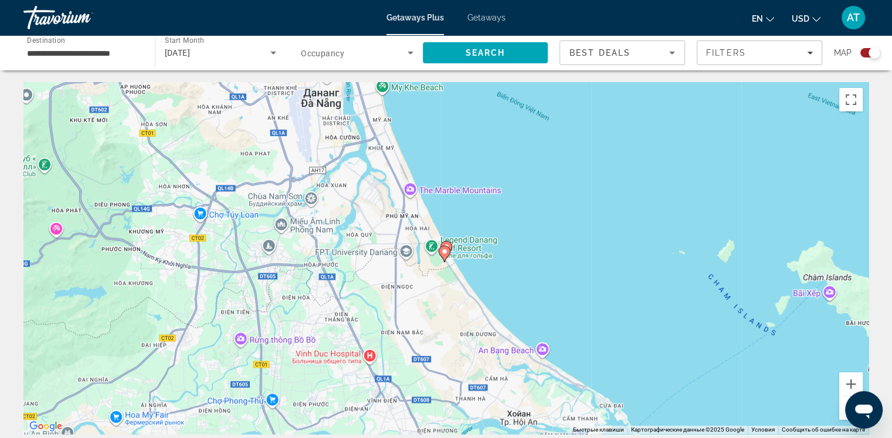
click at [448, 244] on image "Main content" at bounding box center [446, 247] width 7 height 7
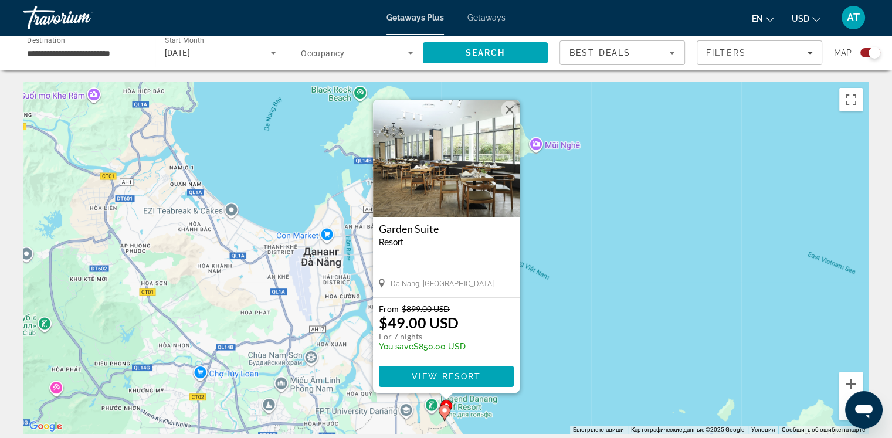
click at [442, 411] on image "Main content" at bounding box center [444, 410] width 7 height 7
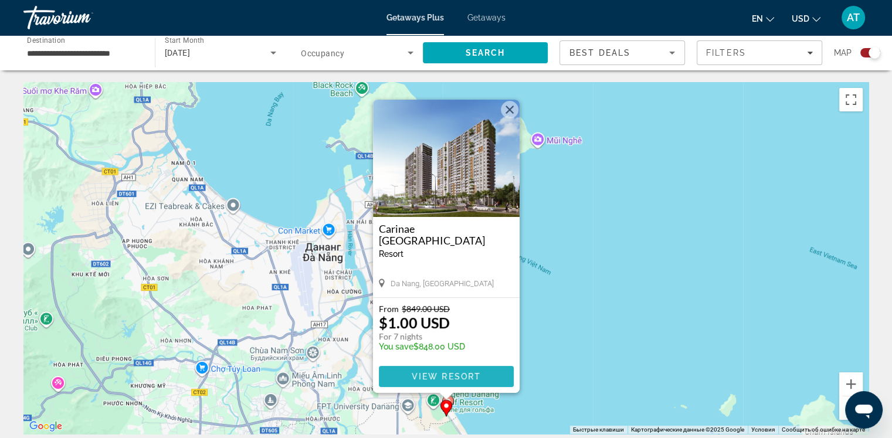
click at [452, 379] on span "View Resort" at bounding box center [445, 376] width 69 height 9
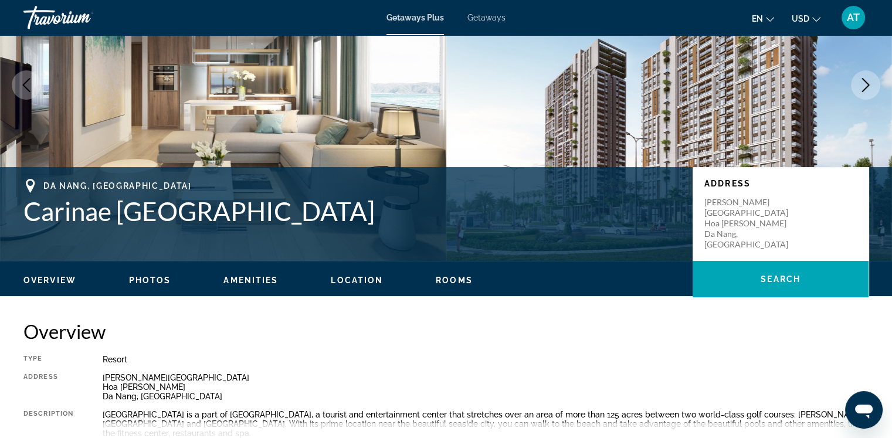
scroll to position [352, 0]
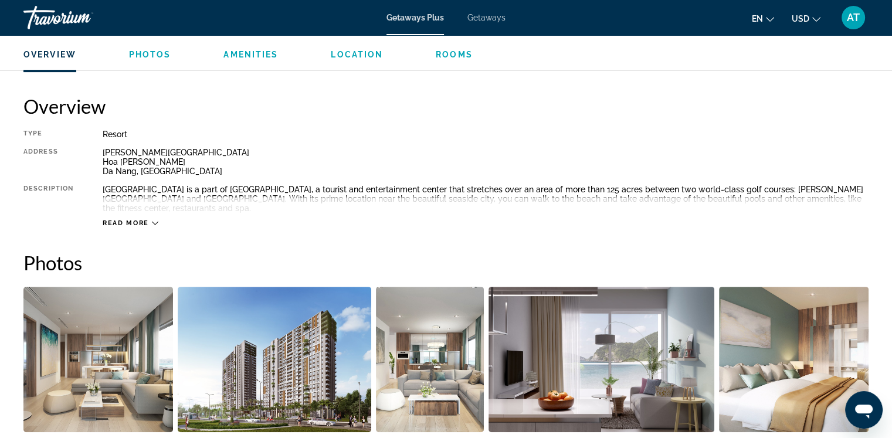
click at [142, 219] on button "Read more" at bounding box center [131, 223] width 56 height 9
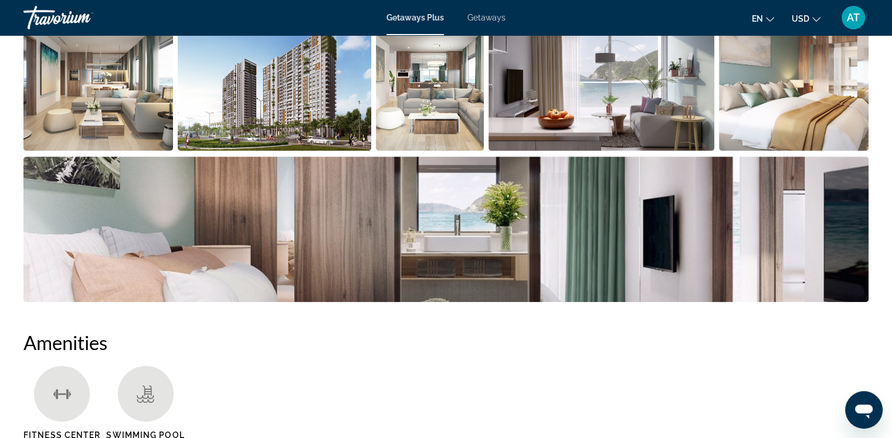
scroll to position [645, 0]
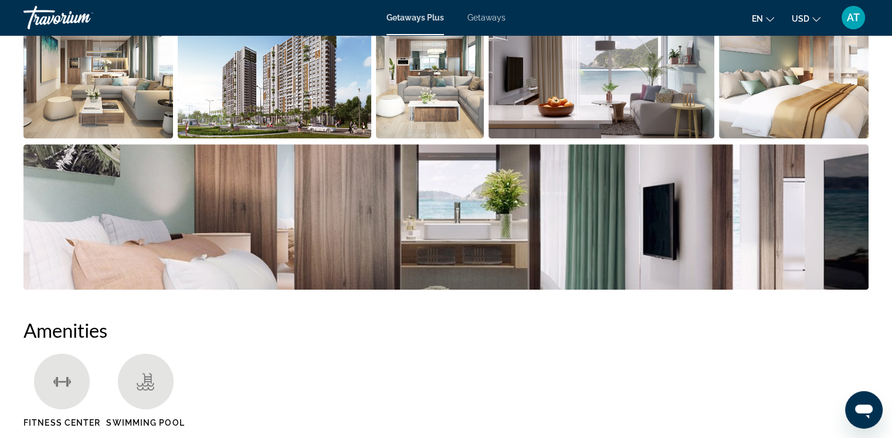
click at [77, 85] on img "Open full-screen image slider" at bounding box center [98, 66] width 150 height 146
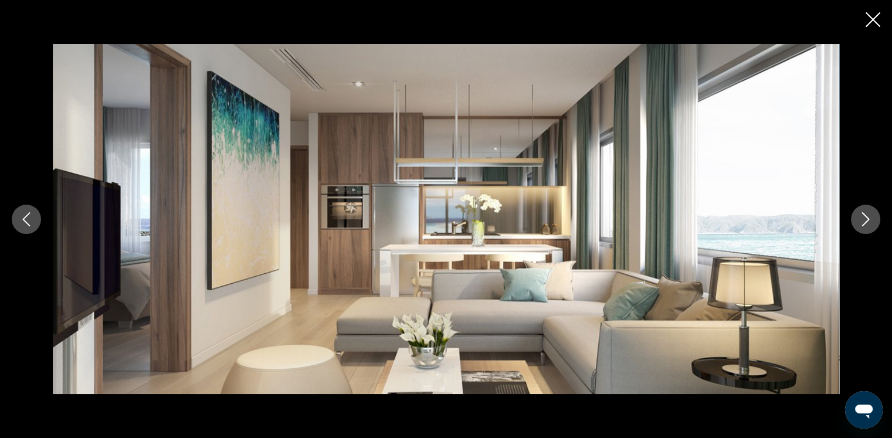
click at [855, 215] on button "Next image" at bounding box center [865, 219] width 29 height 29
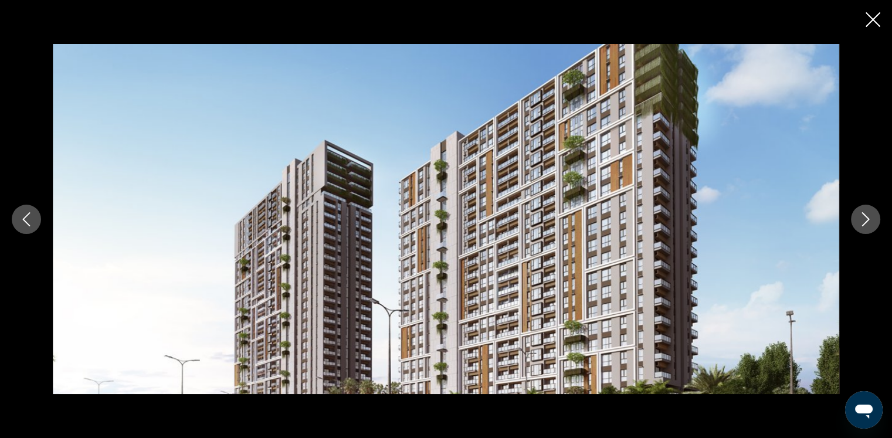
click at [855, 215] on button "Next image" at bounding box center [865, 219] width 29 height 29
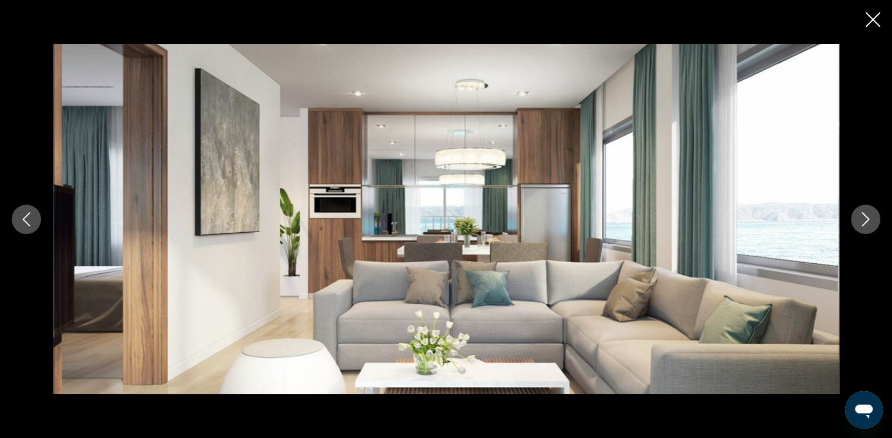
click at [855, 215] on button "Next image" at bounding box center [865, 219] width 29 height 29
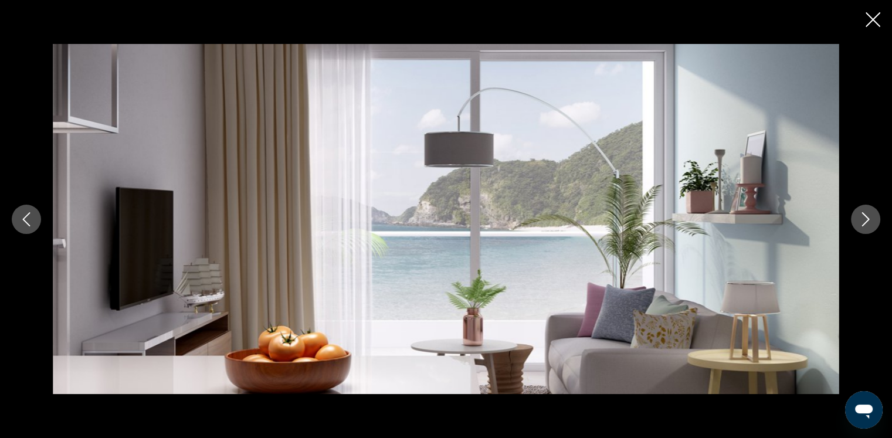
click at [855, 215] on button "Next image" at bounding box center [865, 219] width 29 height 29
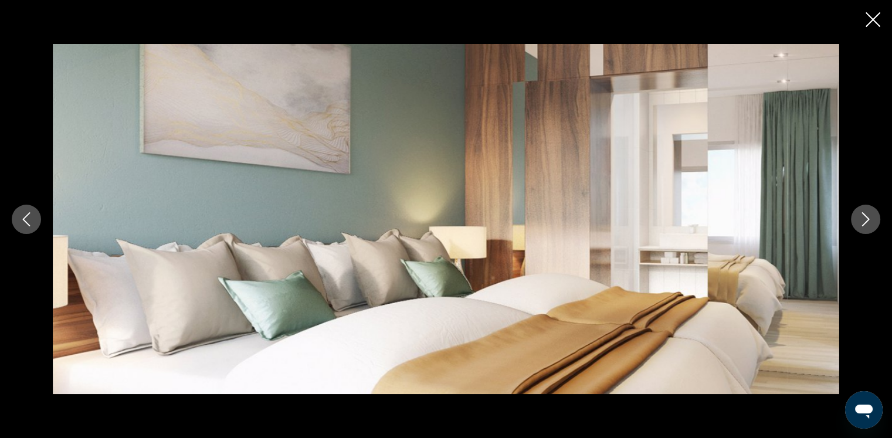
click at [855, 215] on button "Next image" at bounding box center [865, 219] width 29 height 29
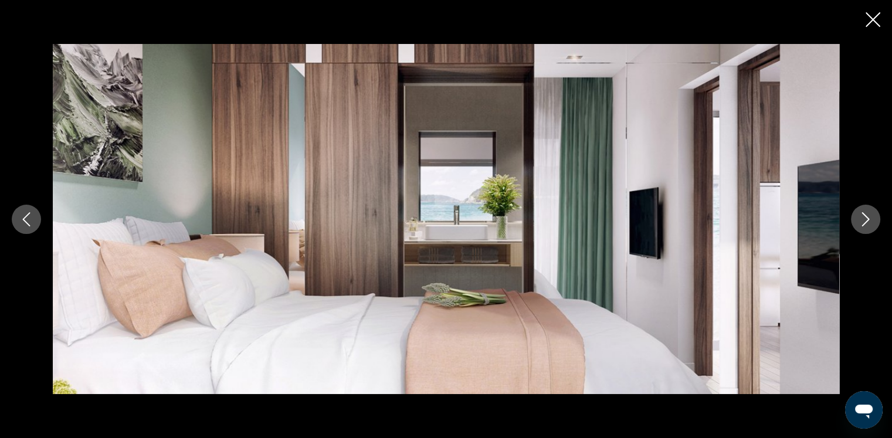
click at [855, 215] on button "Next image" at bounding box center [865, 219] width 29 height 29
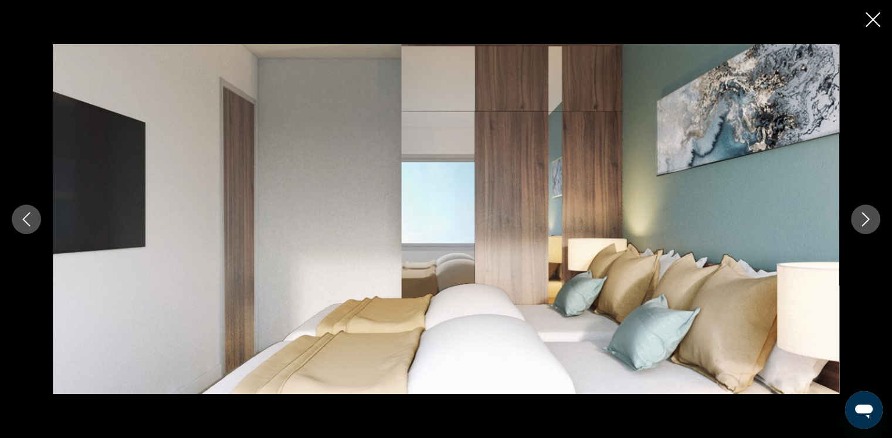
click at [855, 215] on button "Next image" at bounding box center [865, 219] width 29 height 29
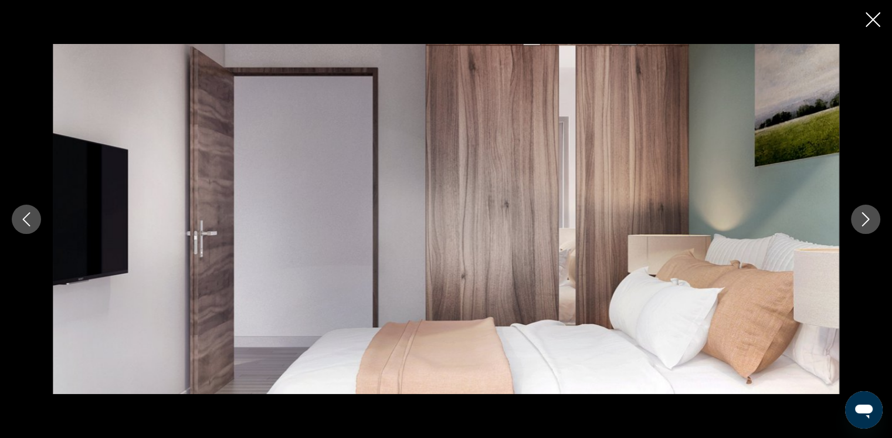
click at [855, 215] on button "Next image" at bounding box center [865, 219] width 29 height 29
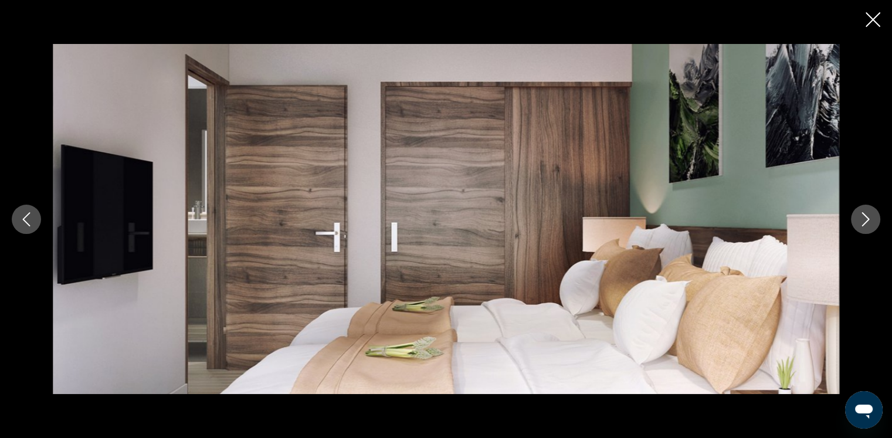
click at [855, 215] on button "Next image" at bounding box center [865, 219] width 29 height 29
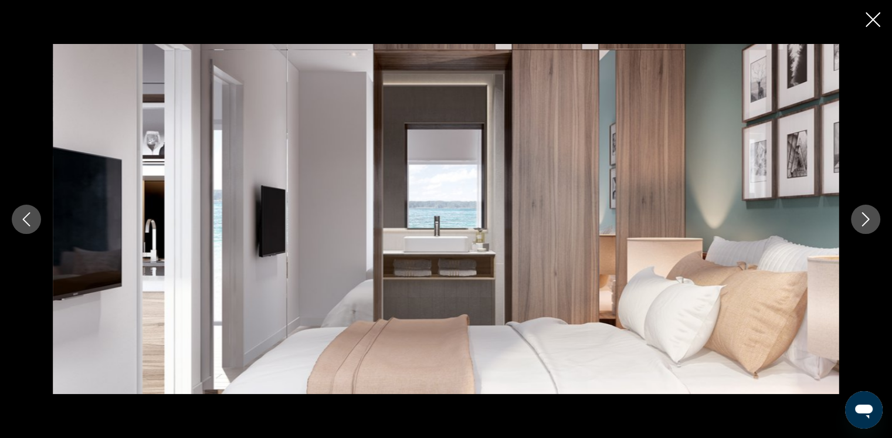
click at [857, 215] on button "Next image" at bounding box center [865, 219] width 29 height 29
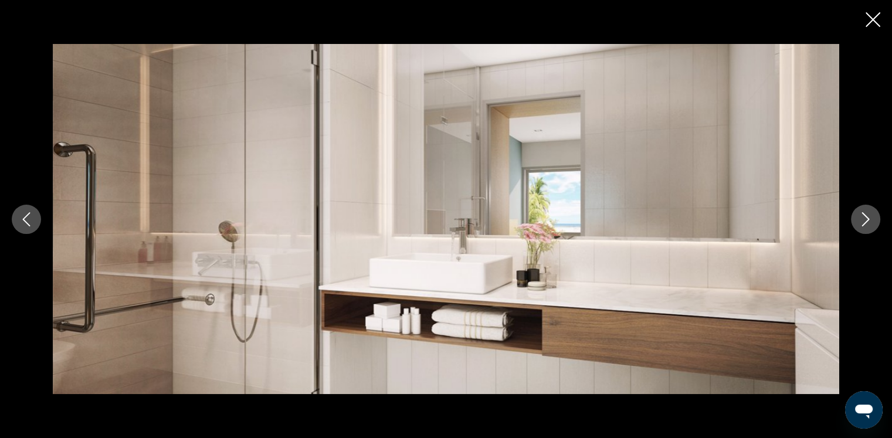
click at [857, 215] on button "Next image" at bounding box center [865, 219] width 29 height 29
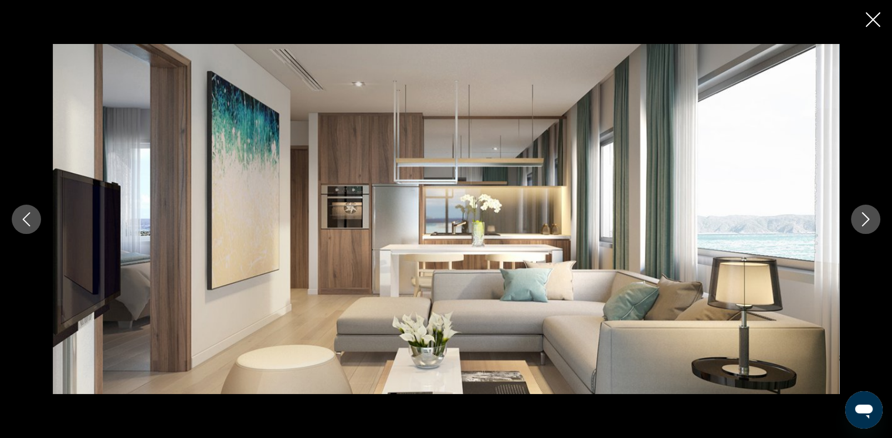
click at [857, 215] on button "Next image" at bounding box center [865, 219] width 29 height 29
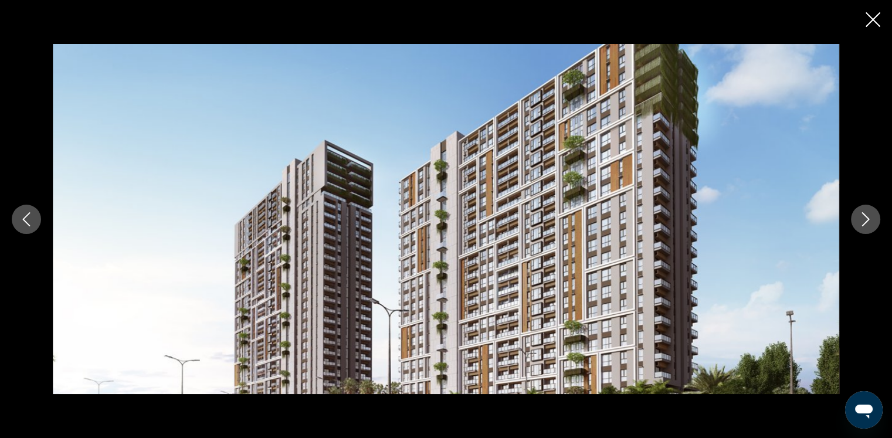
click at [857, 215] on button "Next image" at bounding box center [865, 219] width 29 height 29
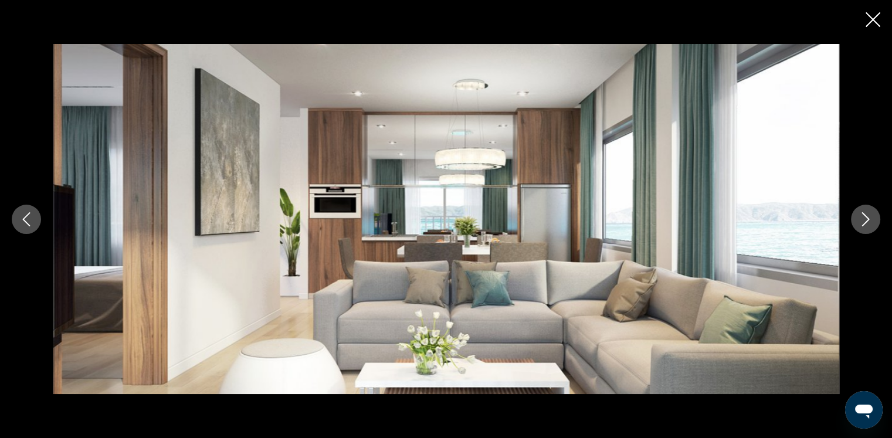
click at [857, 215] on button "Next image" at bounding box center [865, 219] width 29 height 29
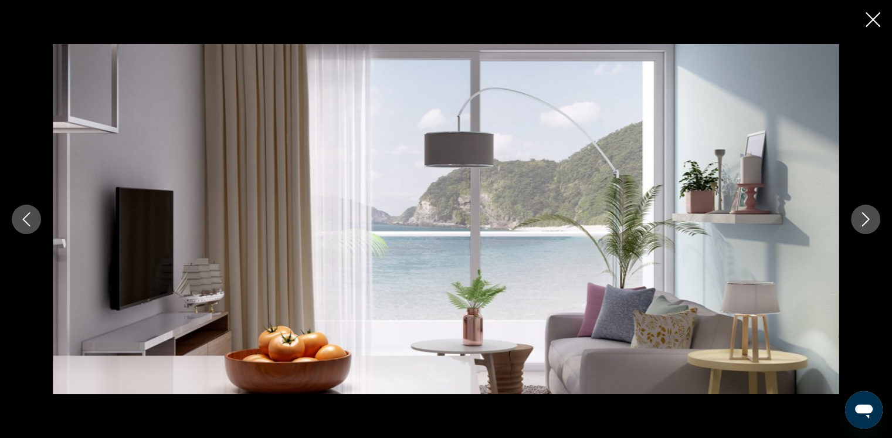
click at [857, 215] on button "Next image" at bounding box center [865, 219] width 29 height 29
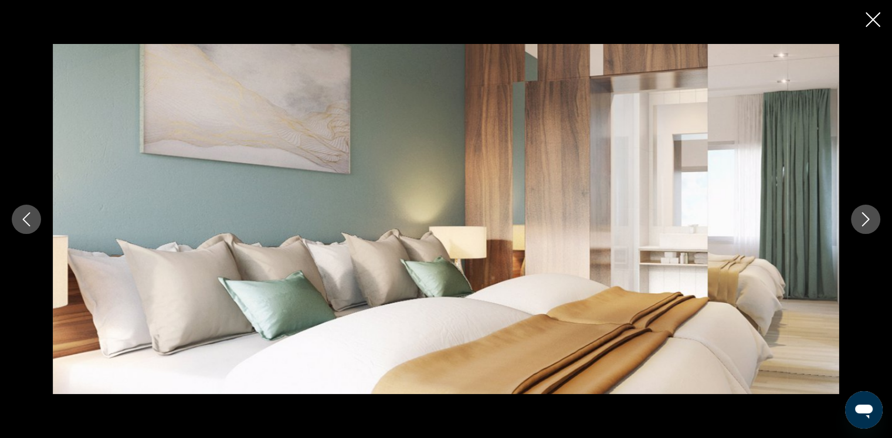
click at [857, 215] on button "Next image" at bounding box center [865, 219] width 29 height 29
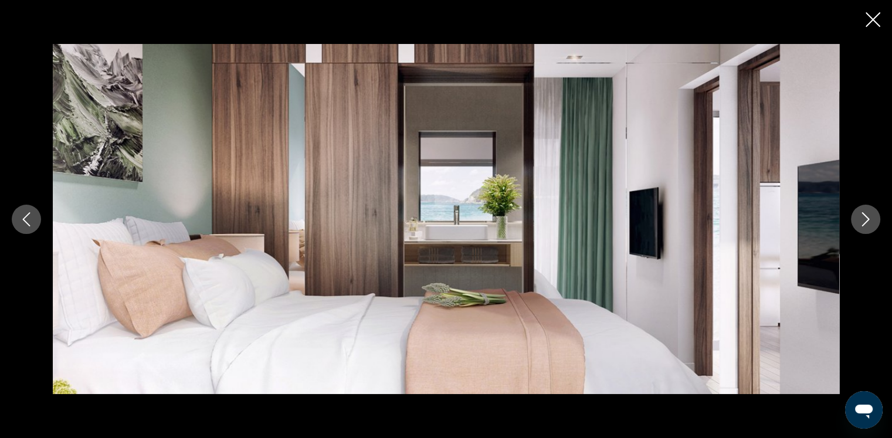
click at [868, 28] on button "Close slideshow" at bounding box center [873, 21] width 15 height 18
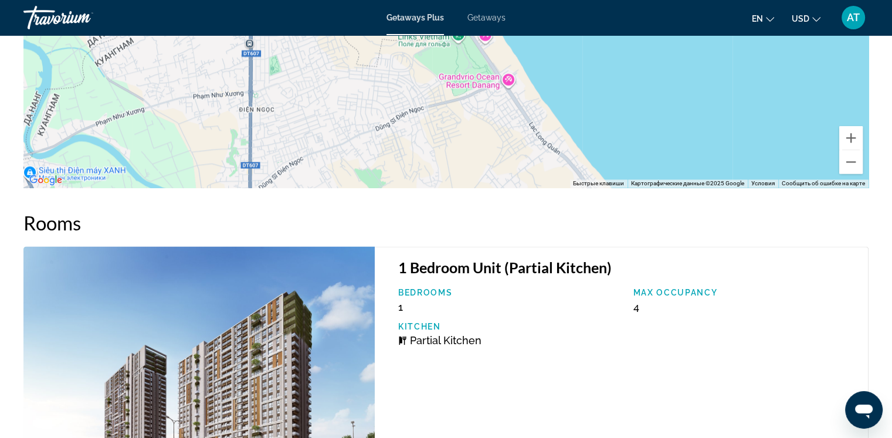
scroll to position [1526, 0]
